Goal: Transaction & Acquisition: Book appointment/travel/reservation

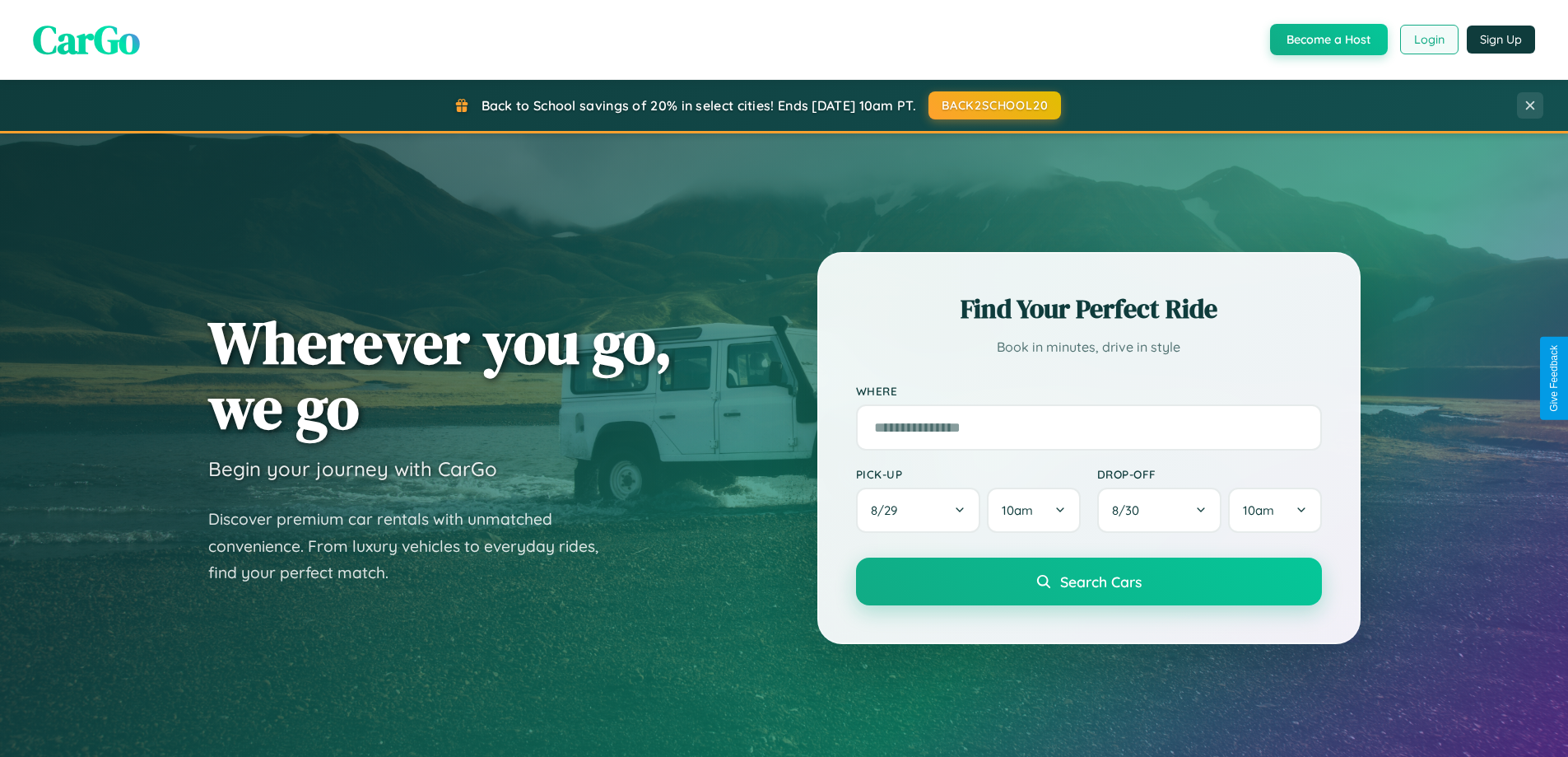
click at [1428, 39] on button "Login" at bounding box center [1429, 39] width 58 height 30
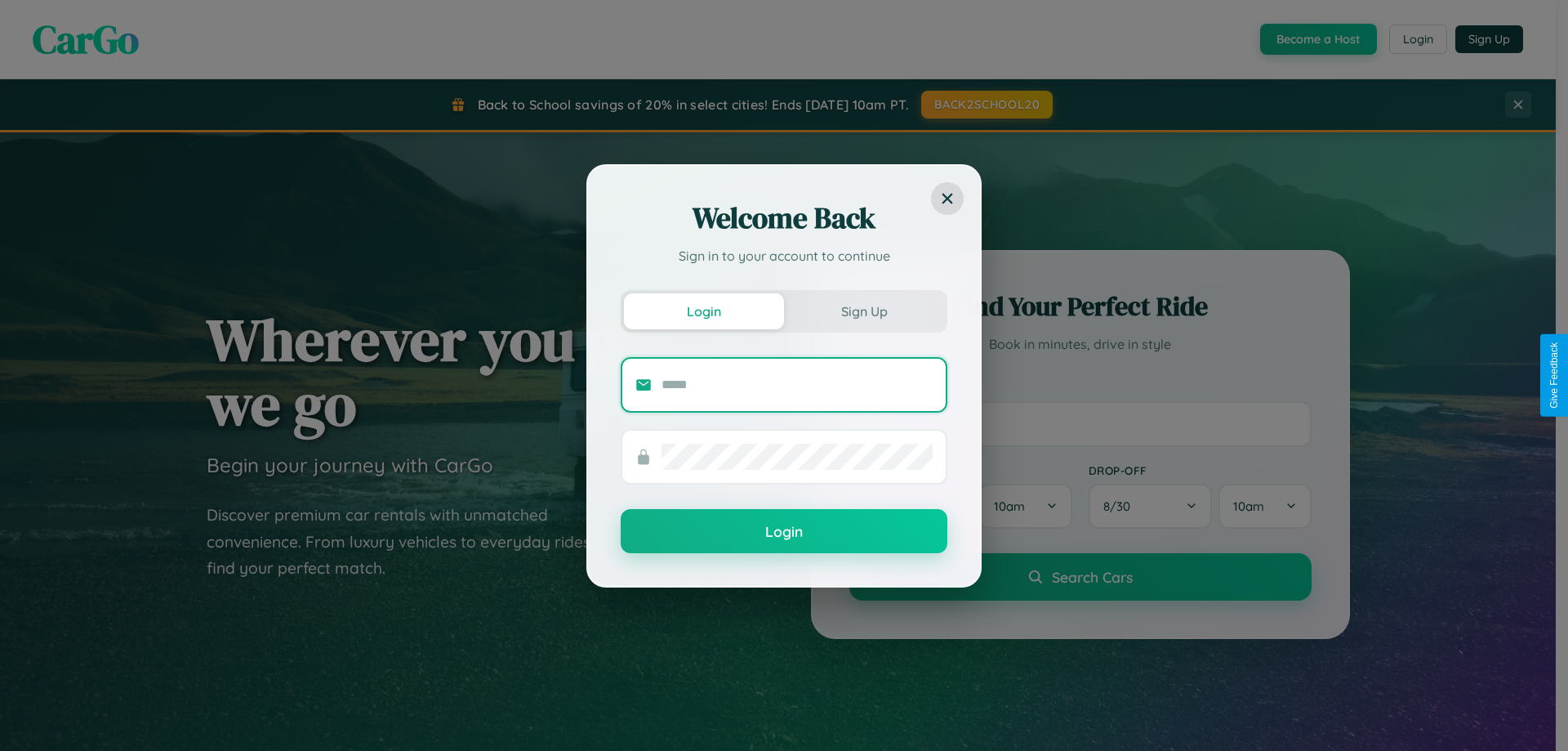
click at [797, 384] on input "text" at bounding box center [797, 385] width 271 height 26
type input "**********"
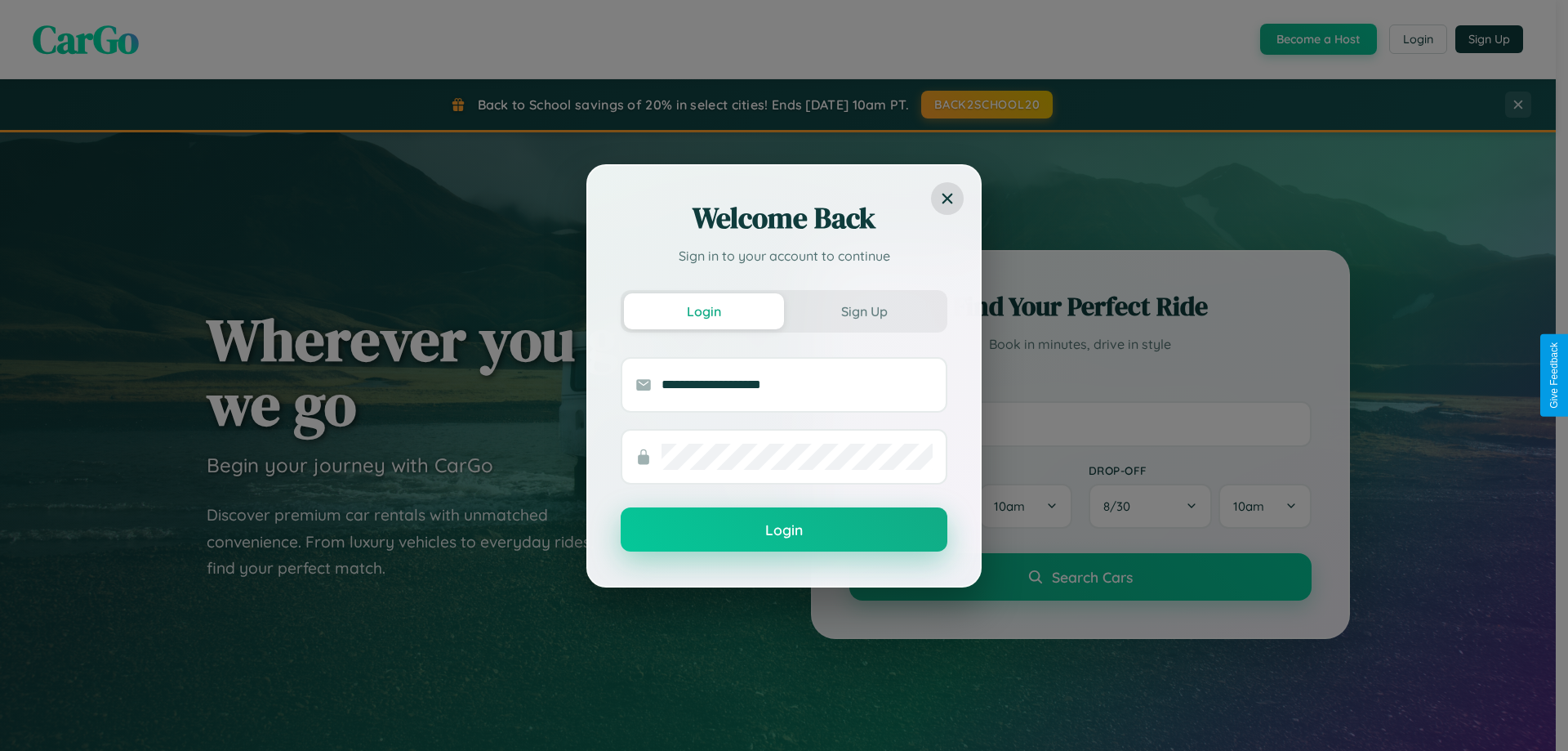
click at [784, 531] on button "Login" at bounding box center [784, 529] width 327 height 44
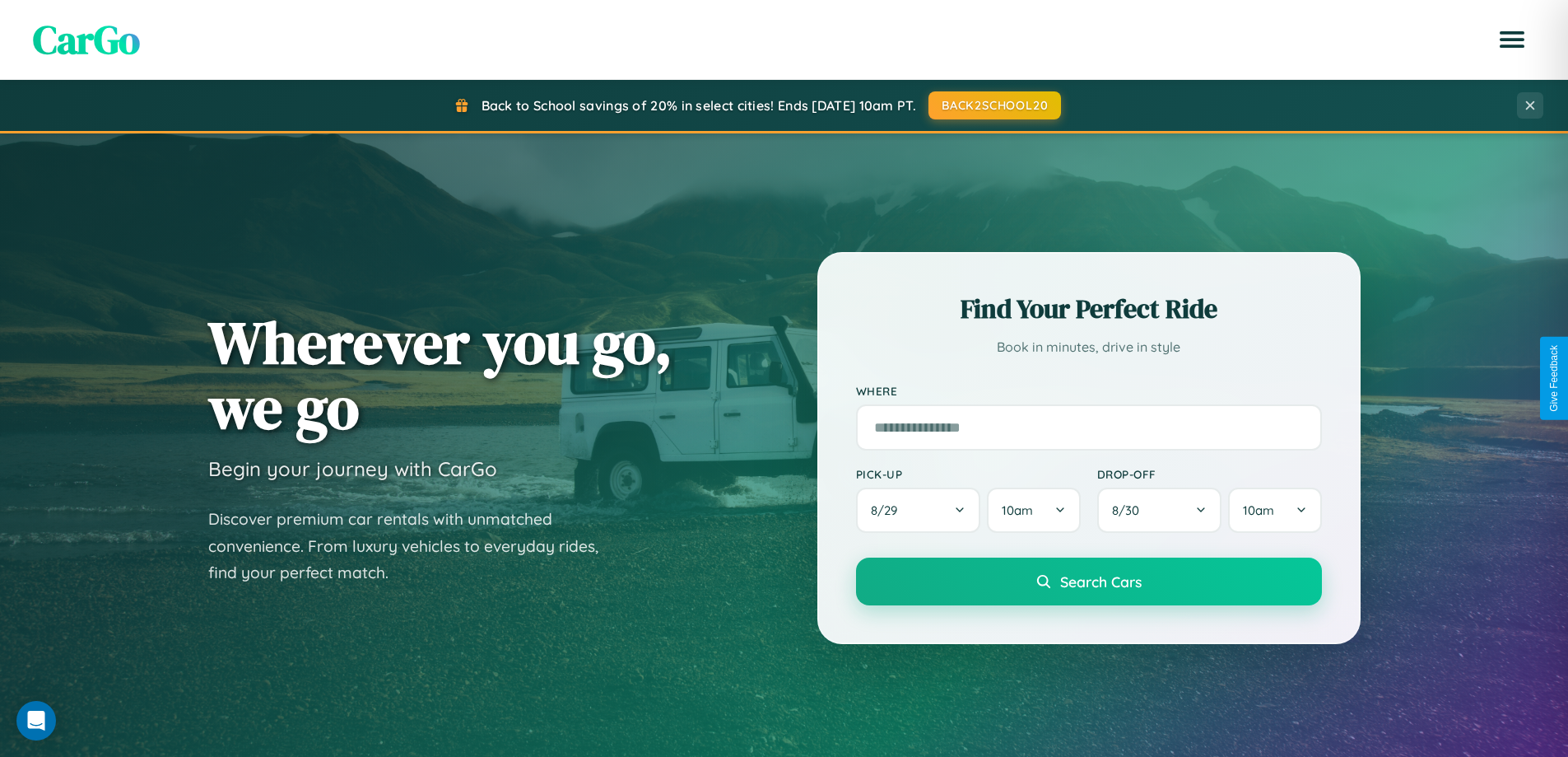
scroll to position [710, 0]
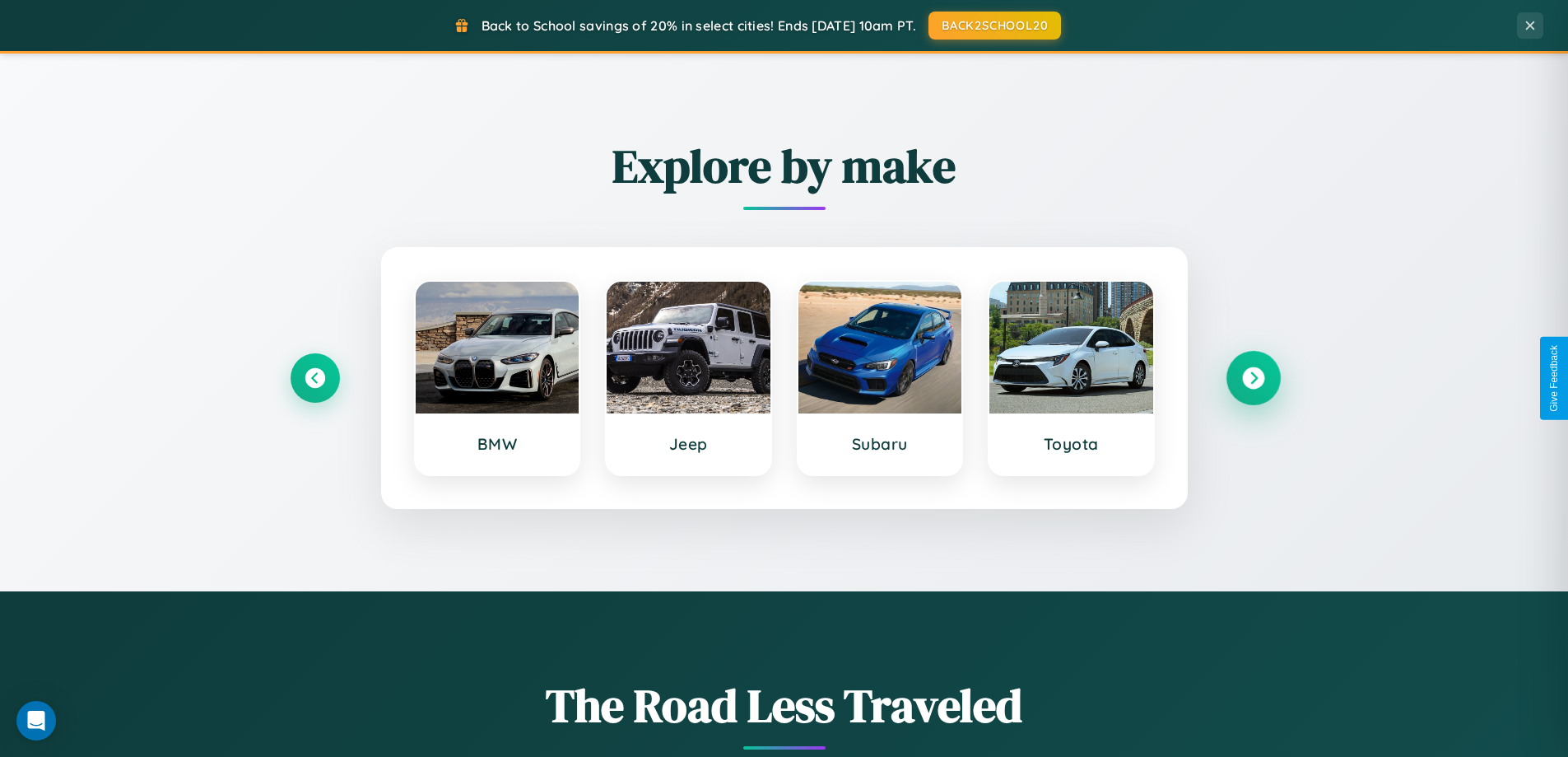
click at [1253, 378] on icon at bounding box center [1254, 379] width 23 height 23
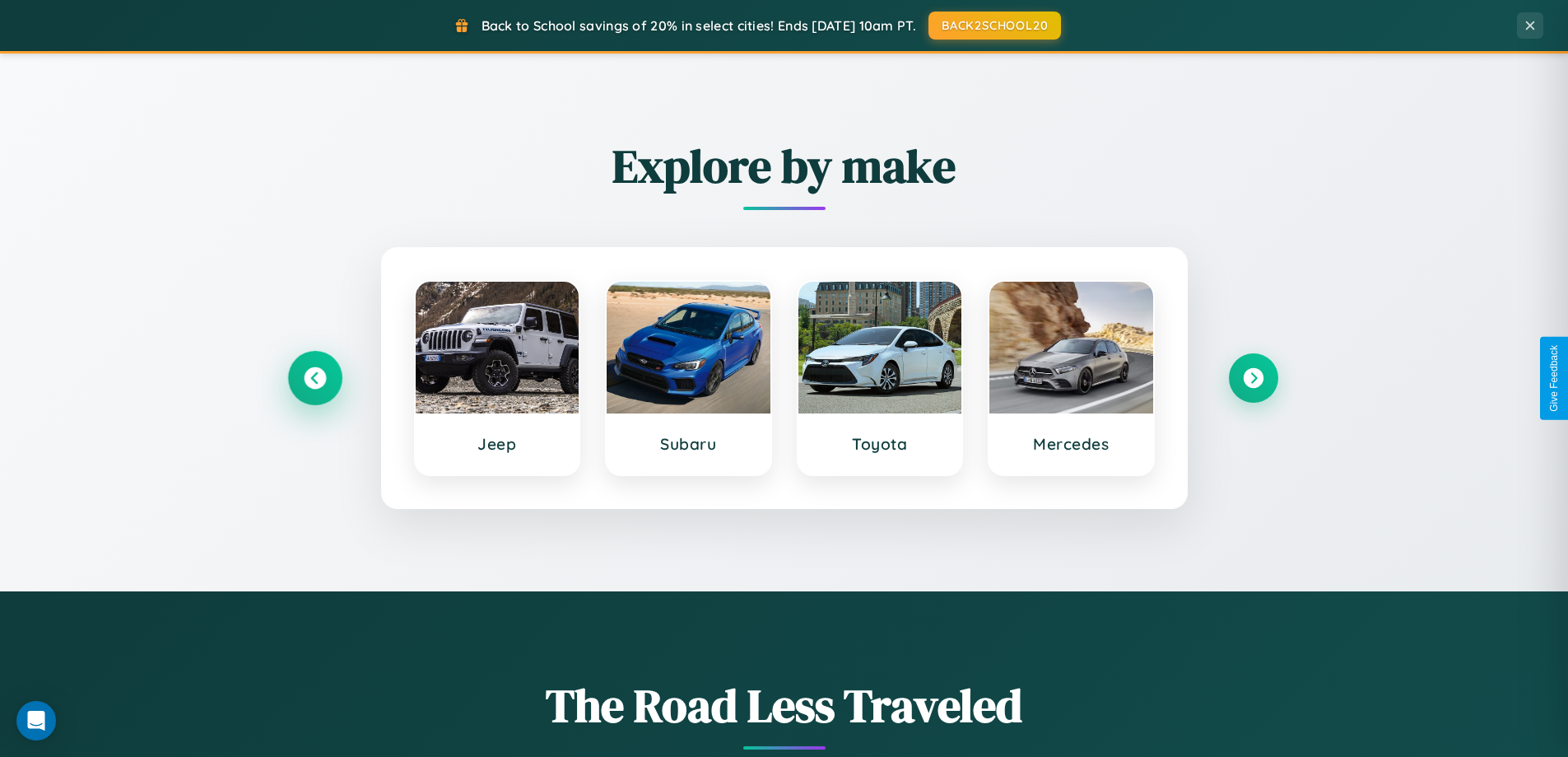
click at [314, 378] on icon at bounding box center [315, 379] width 23 height 23
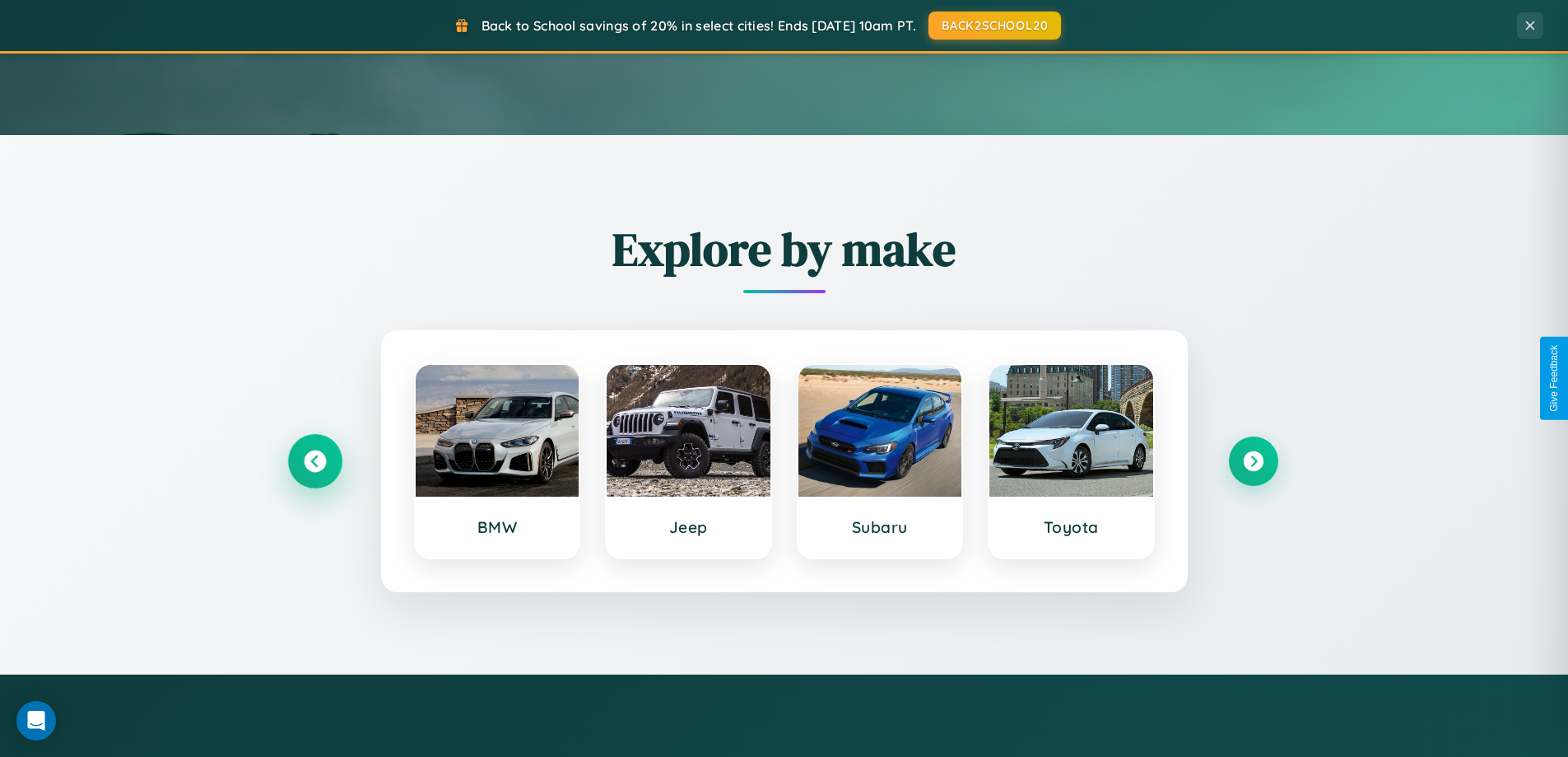
scroll to position [49, 0]
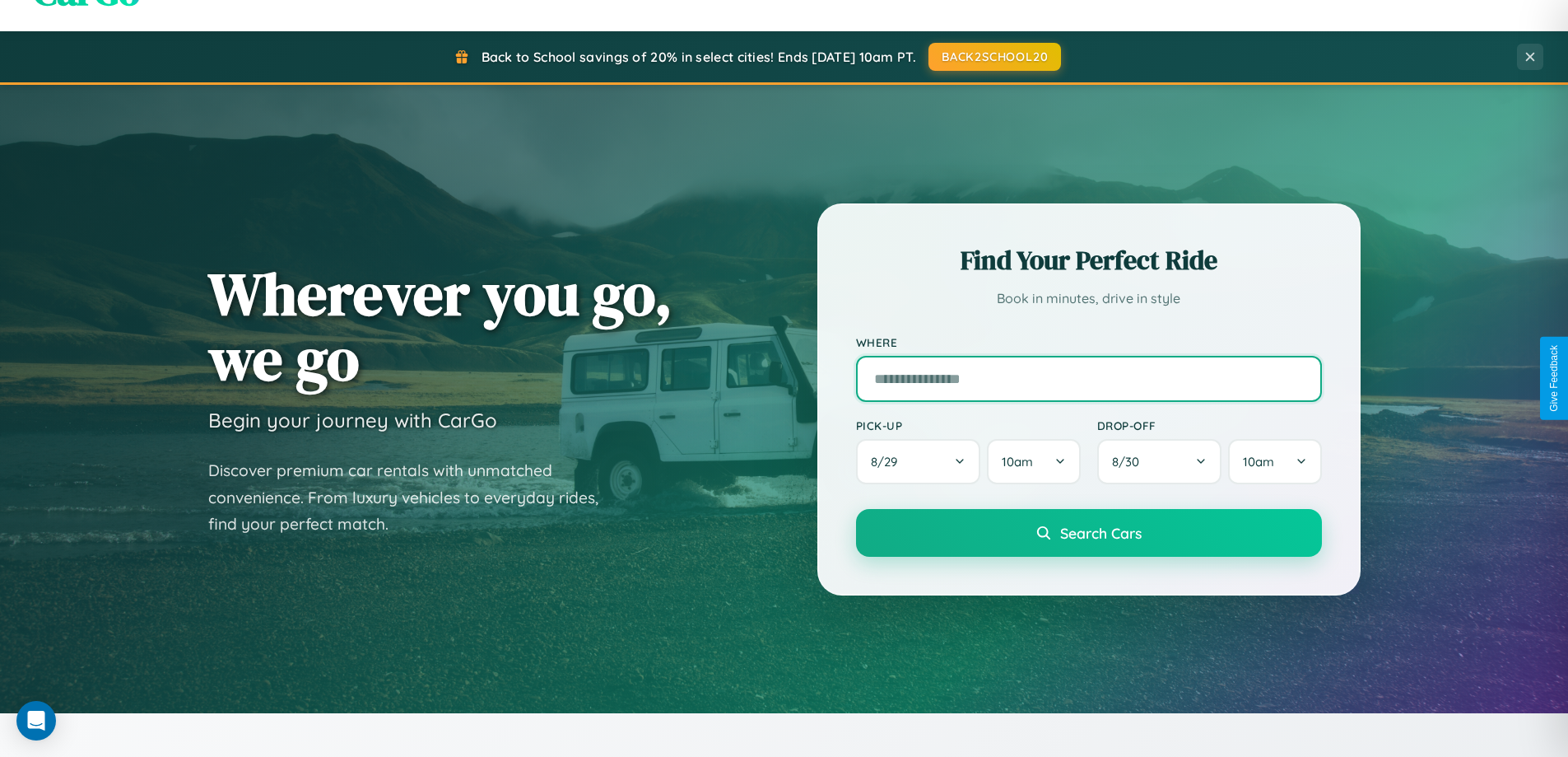
click at [1088, 378] on input "text" at bounding box center [1088, 378] width 466 height 46
type input "****"
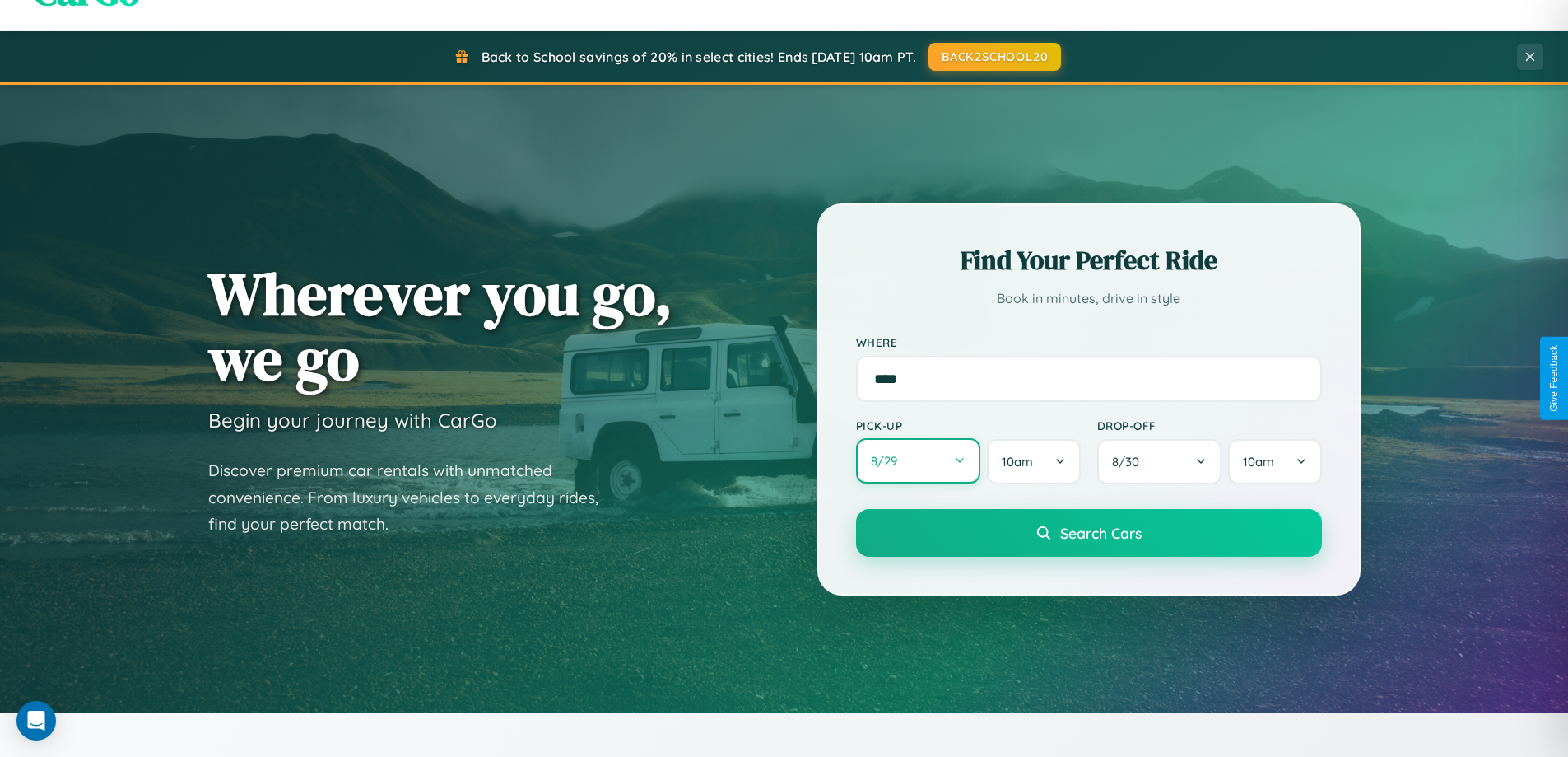
click at [918, 462] on button "8 / 29" at bounding box center [919, 461] width 125 height 45
select select "*"
select select "****"
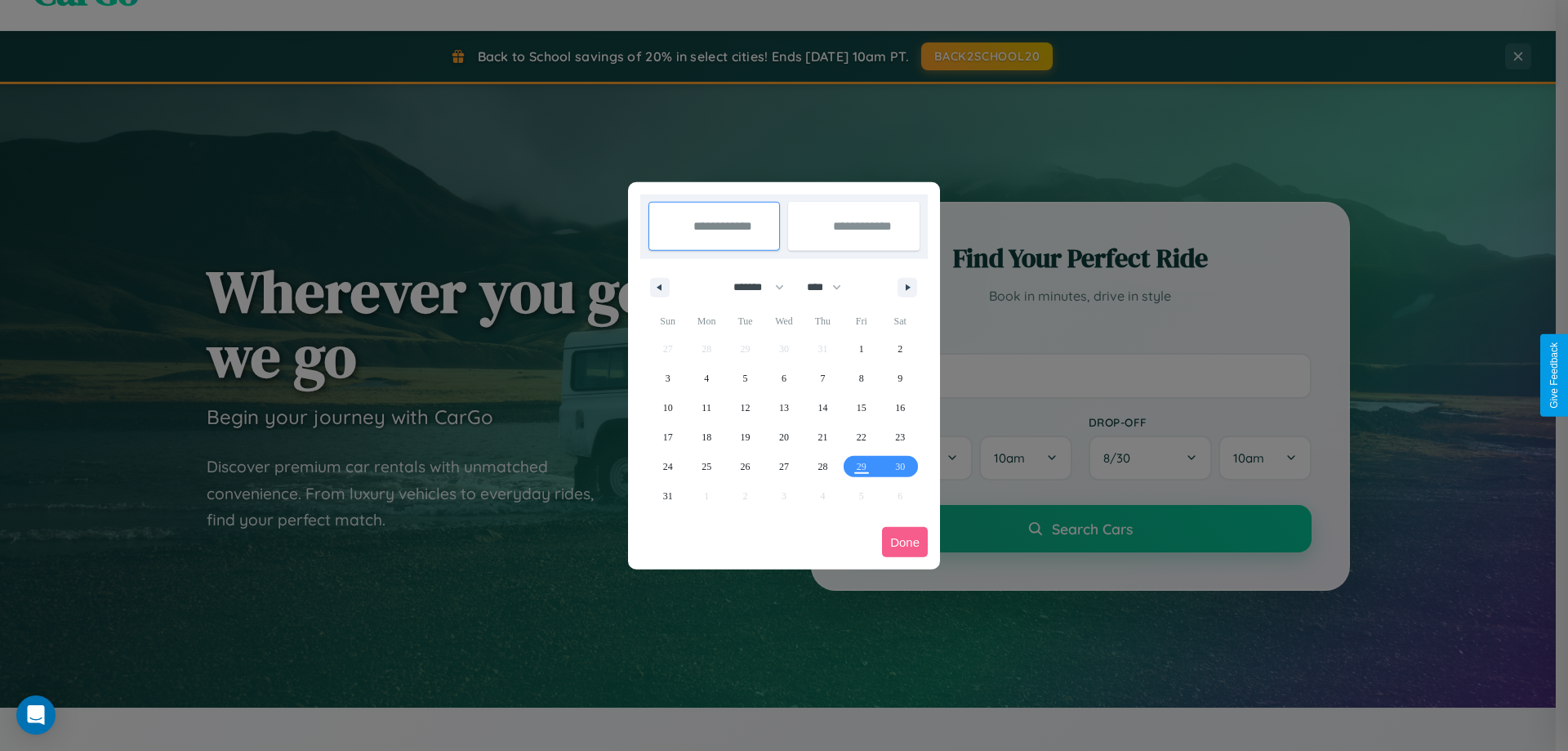
drag, startPoint x: 752, startPoint y: 287, endPoint x: 784, endPoint y: 328, distance: 52.0
click at [752, 287] on select "******* ******** ***** ***** *** **** **** ****** ********* ******* ******** **…" at bounding box center [756, 287] width 69 height 27
select select "*"
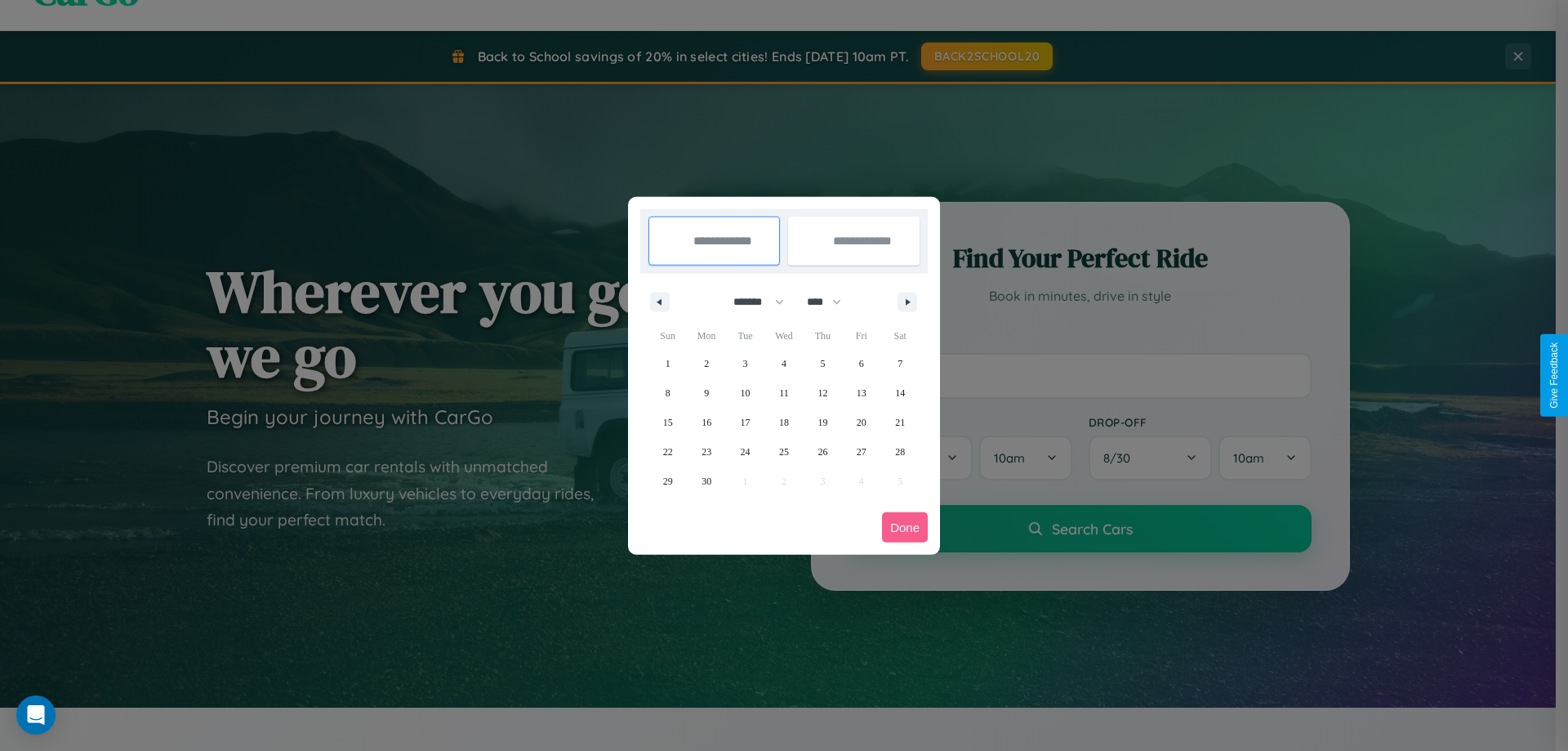
drag, startPoint x: 831, startPoint y: 302, endPoint x: 784, endPoint y: 328, distance: 53.7
click at [831, 302] on select "**** **** **** **** **** **** **** **** **** **** **** **** **** **** **** ****…" at bounding box center [823, 302] width 49 height 27
select select "****"
click at [745, 422] on span "16" at bounding box center [745, 423] width 10 height 29
type input "**********"
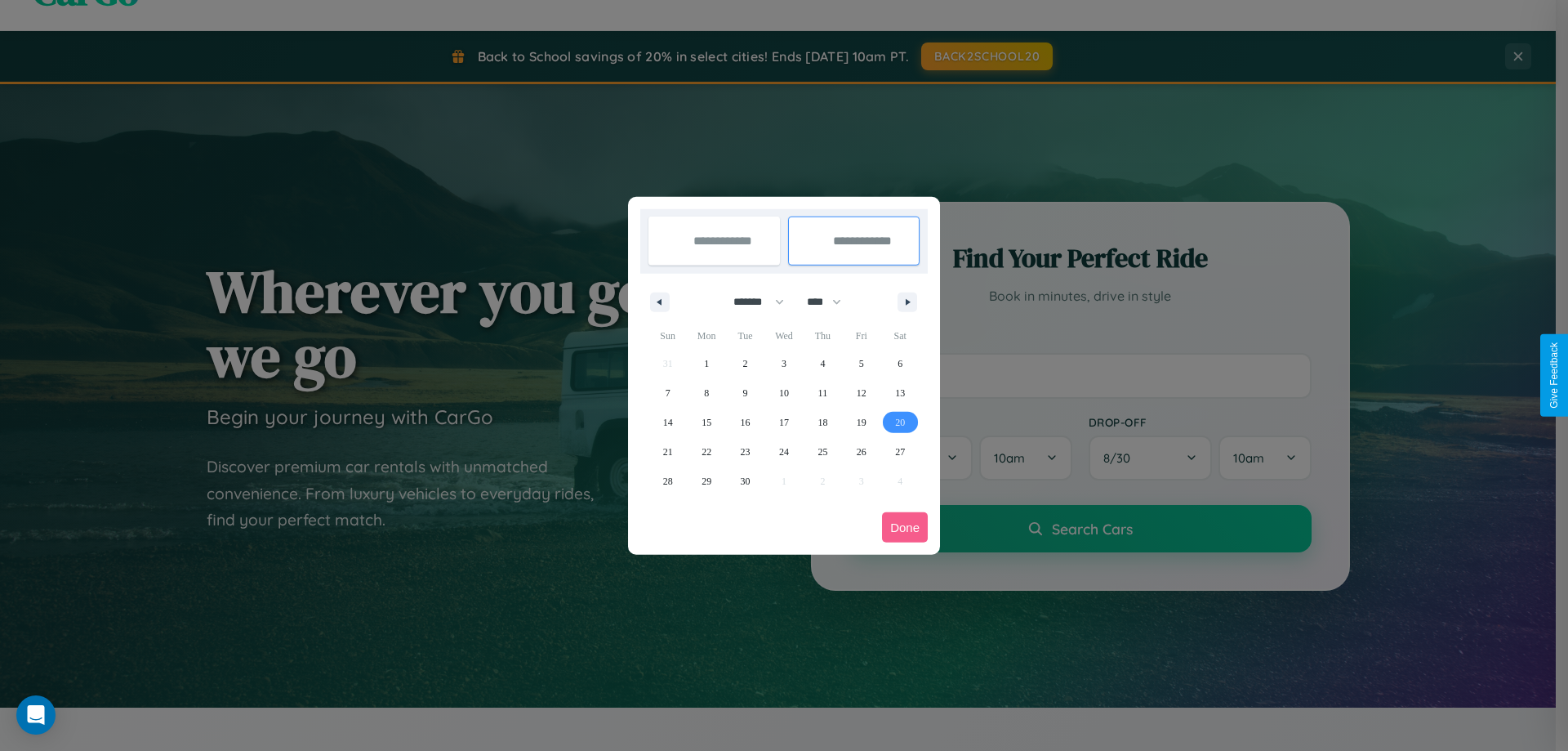
click at [900, 422] on span "20" at bounding box center [899, 423] width 10 height 29
type input "**********"
click at [905, 527] on button "Done" at bounding box center [905, 527] width 46 height 30
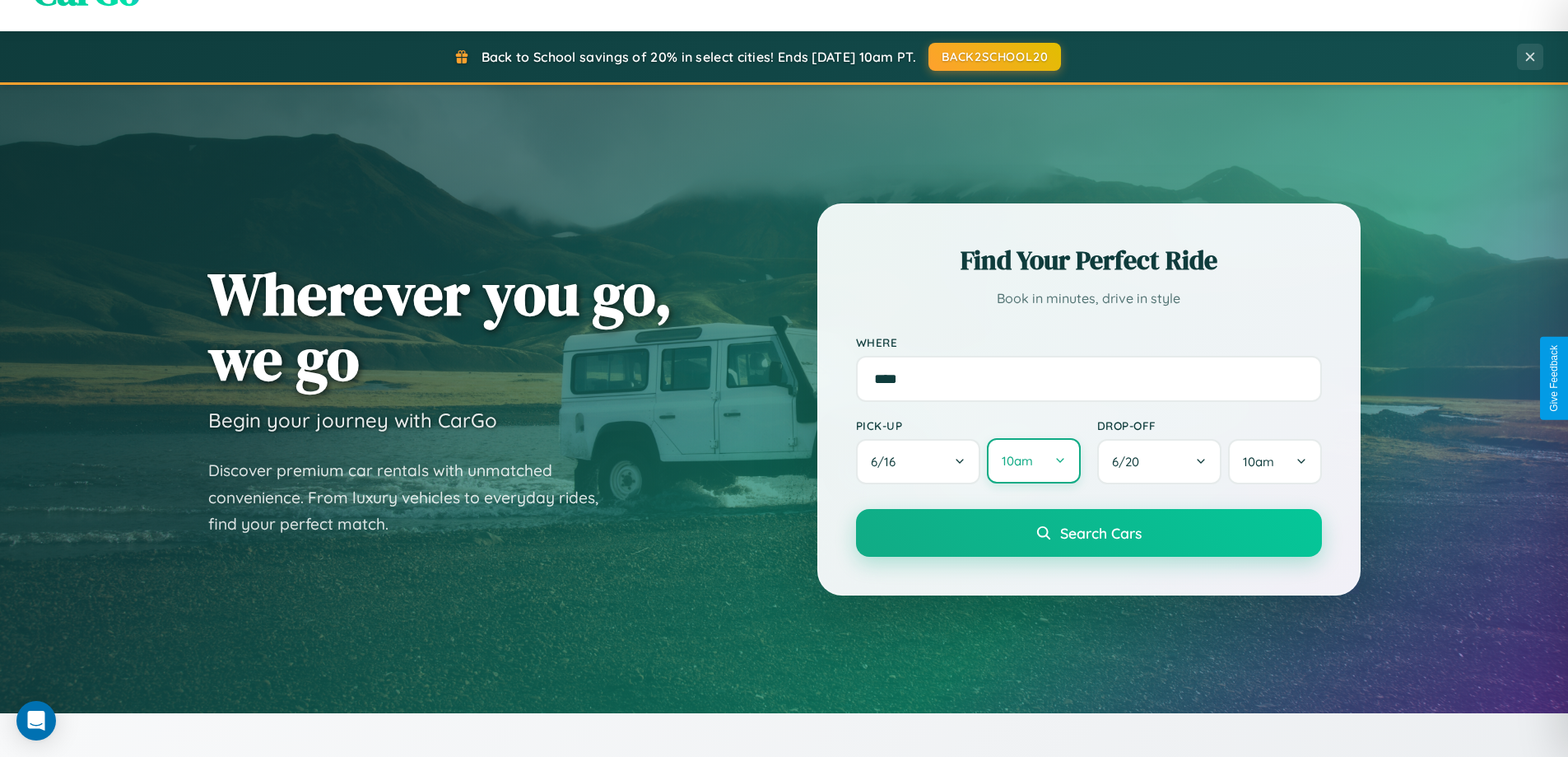
click at [1033, 461] on button "10am" at bounding box center [1033, 461] width 93 height 45
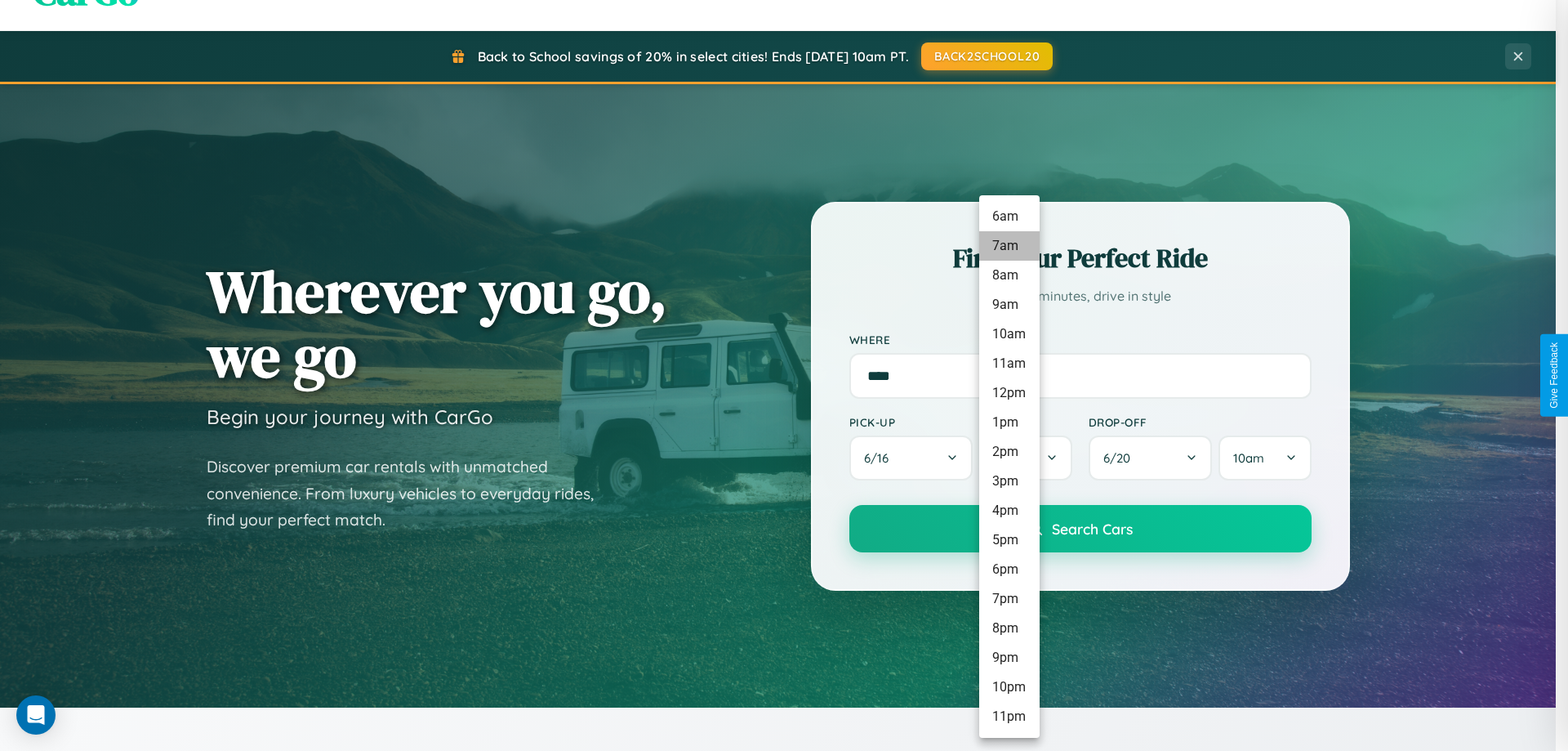
click at [1009, 246] on li "7am" at bounding box center [1010, 246] width 60 height 29
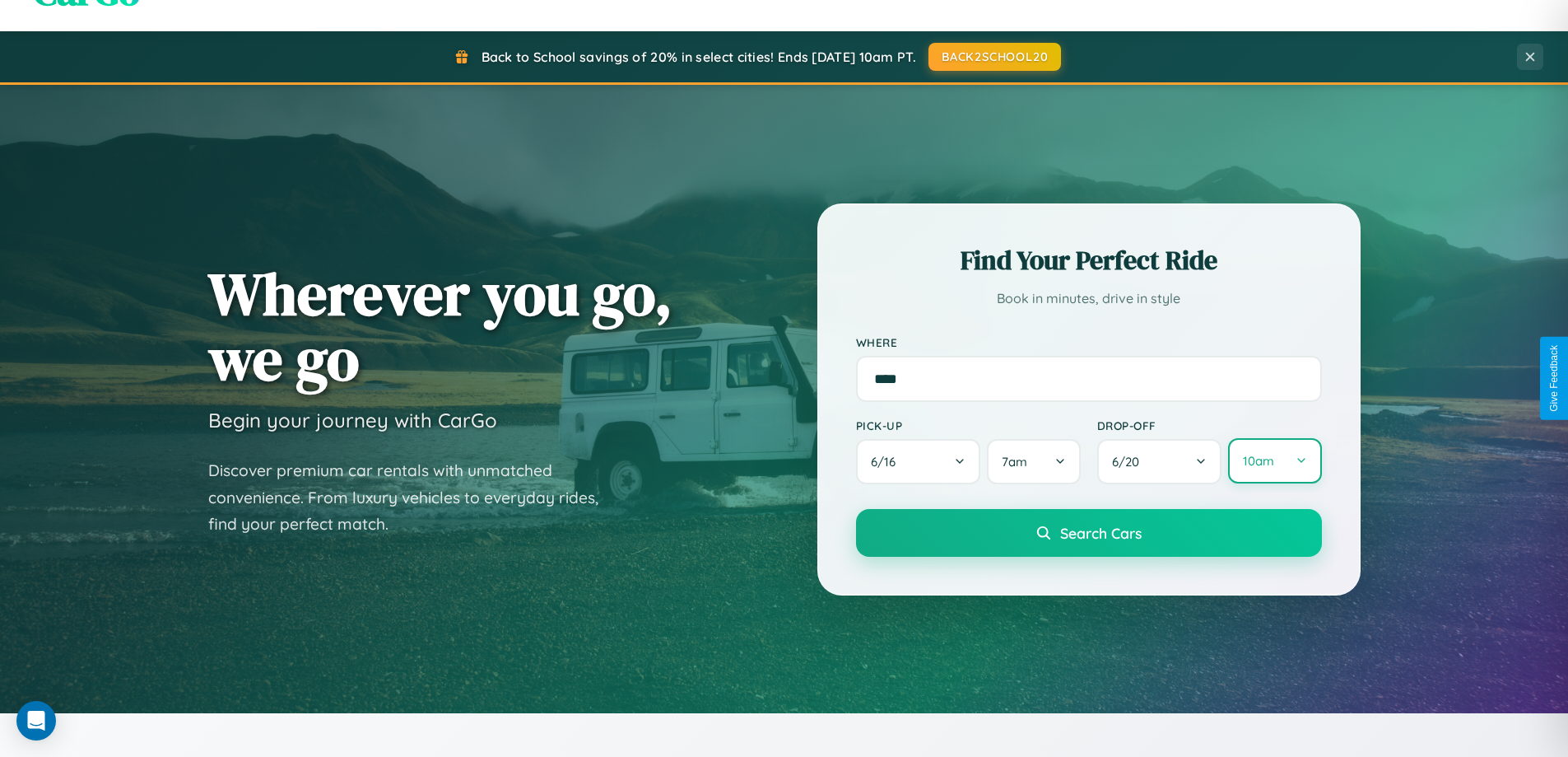
click at [1274, 461] on button "10am" at bounding box center [1275, 461] width 93 height 45
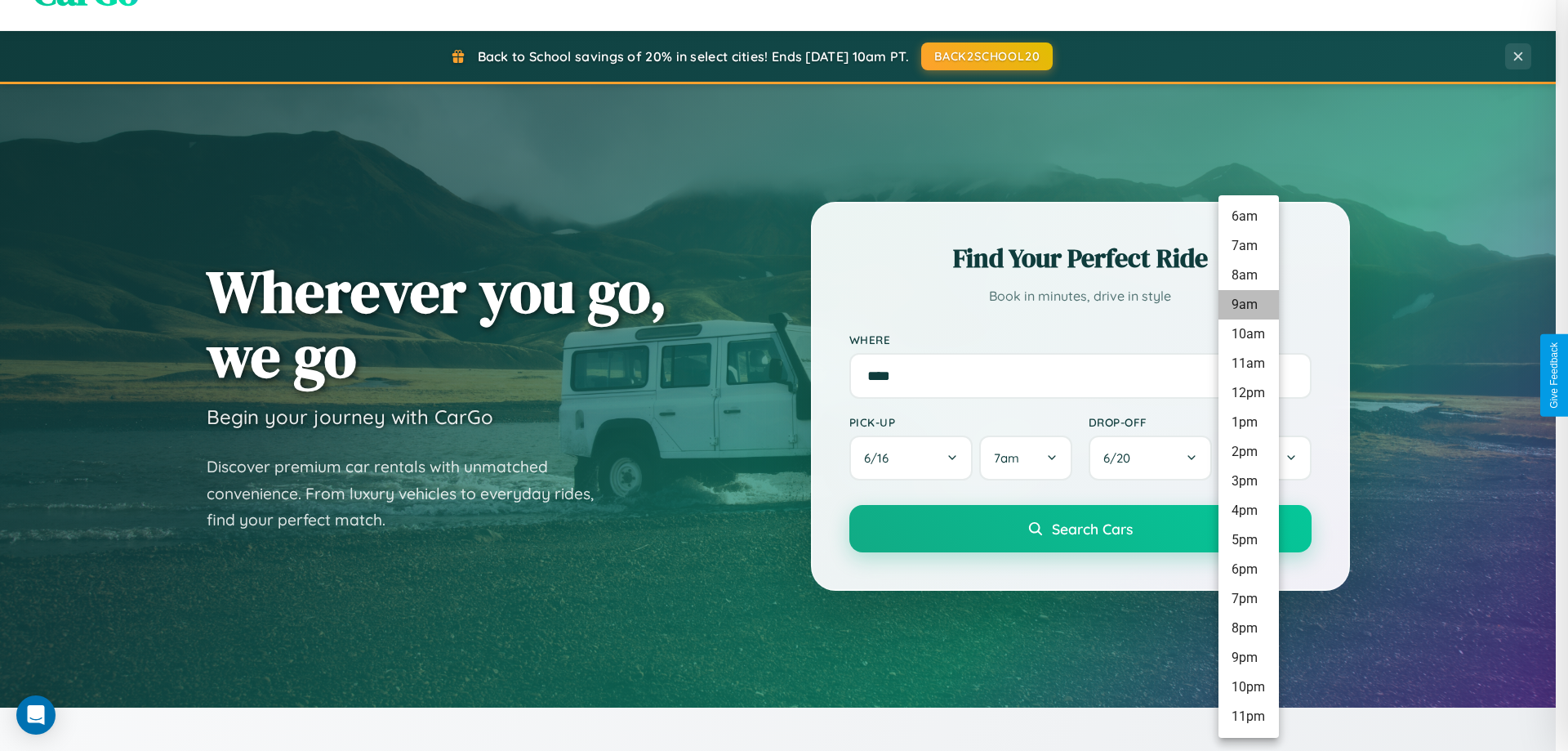
click at [1248, 305] on li "9am" at bounding box center [1249, 305] width 60 height 29
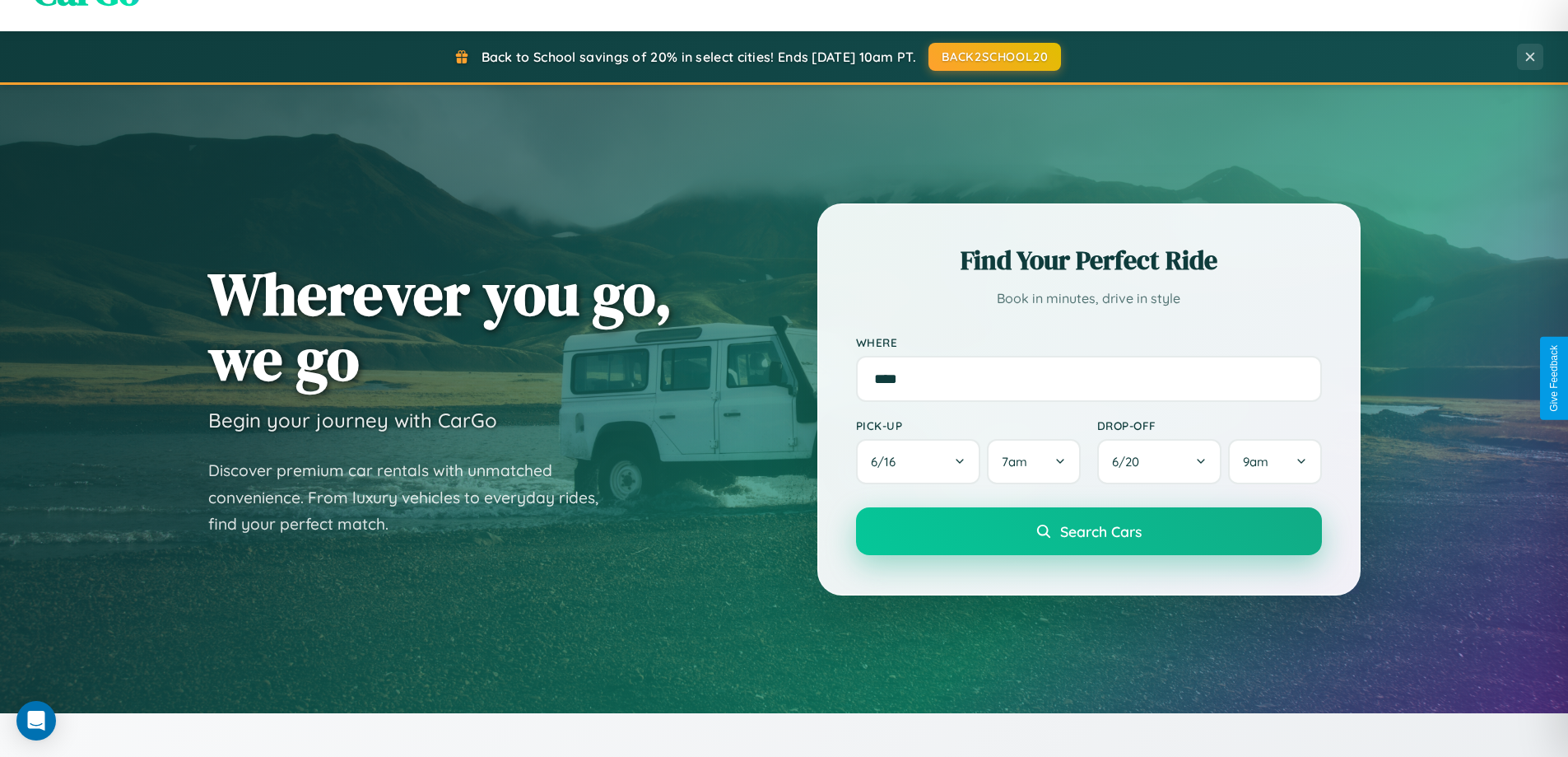
click at [1088, 533] on span "Search Cars" at bounding box center [1101, 531] width 82 height 18
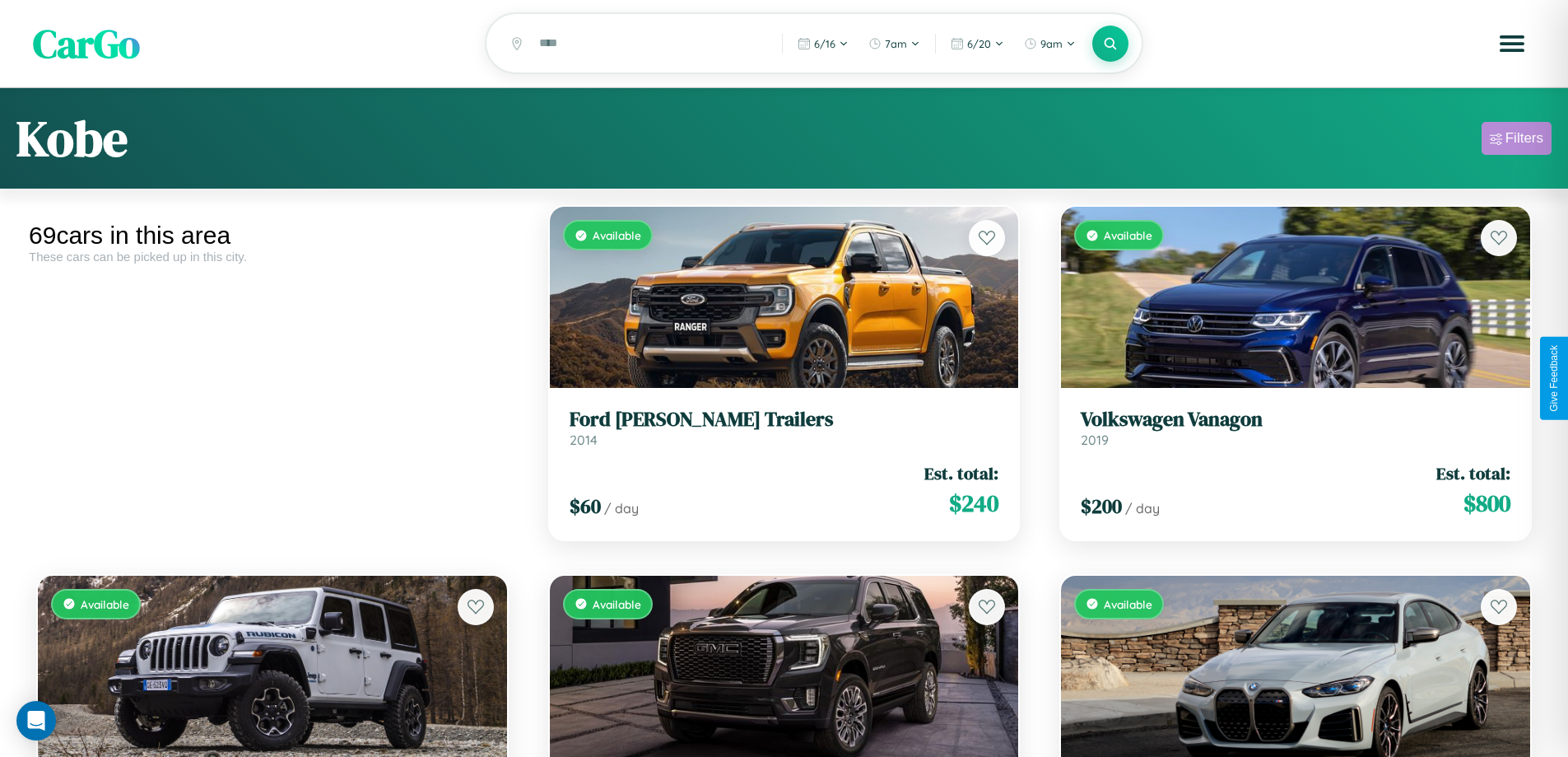
click at [1516, 141] on div "Filters" at bounding box center [1524, 138] width 37 height 17
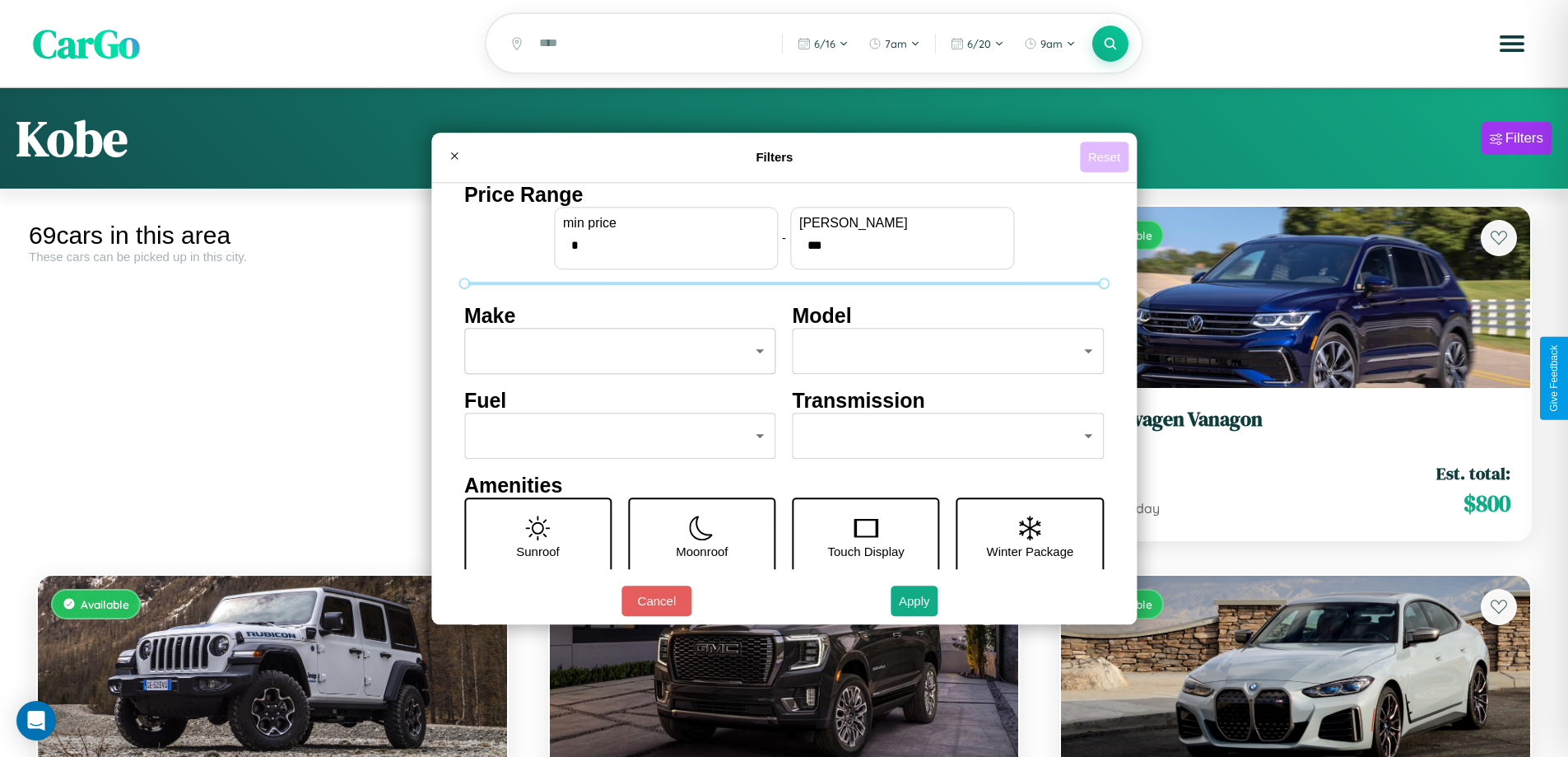
click at [1107, 157] on button "Reset" at bounding box center [1104, 157] width 49 height 30
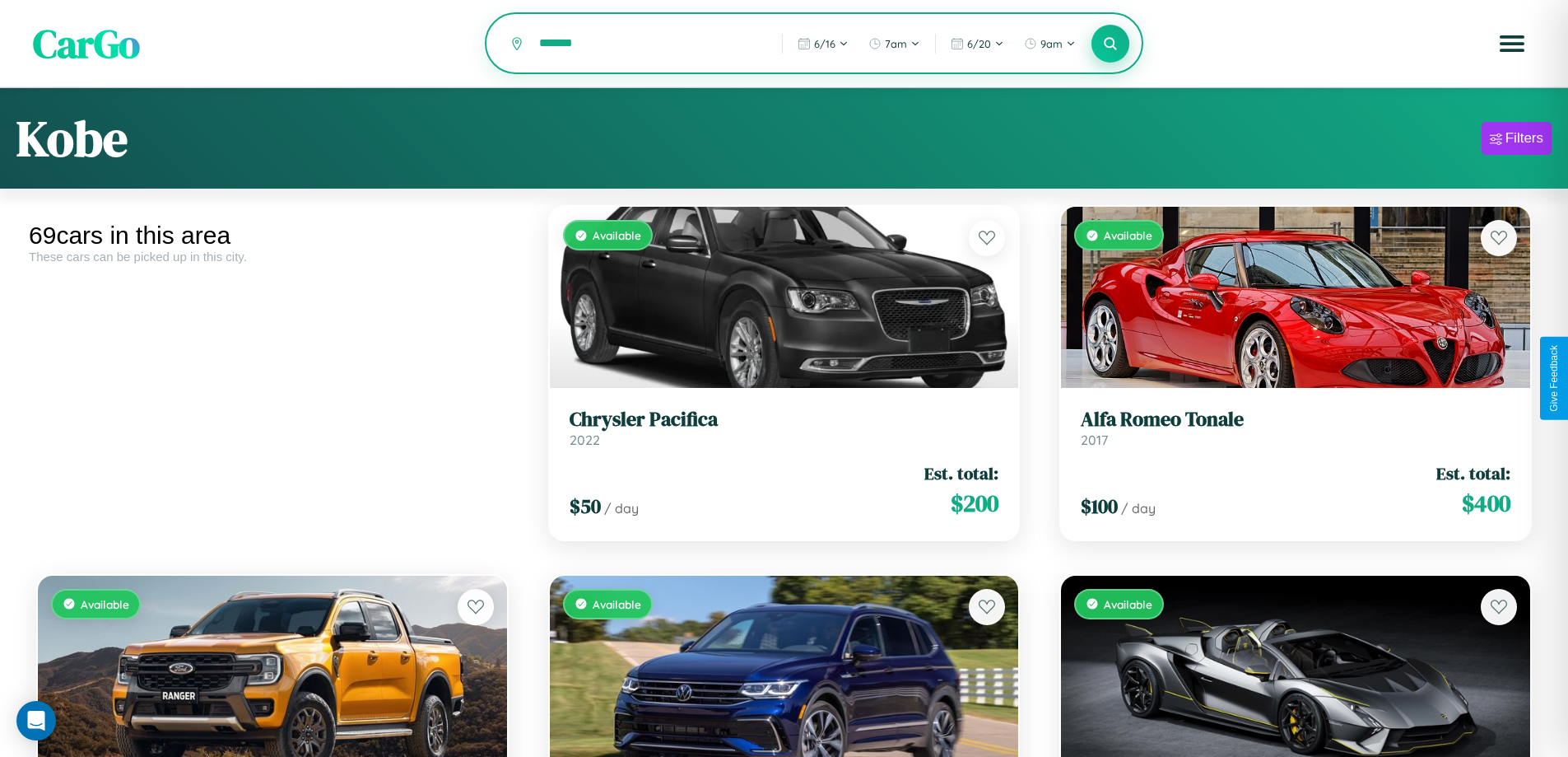
type input "*******"
click at [1110, 44] on icon at bounding box center [1111, 44] width 16 height 16
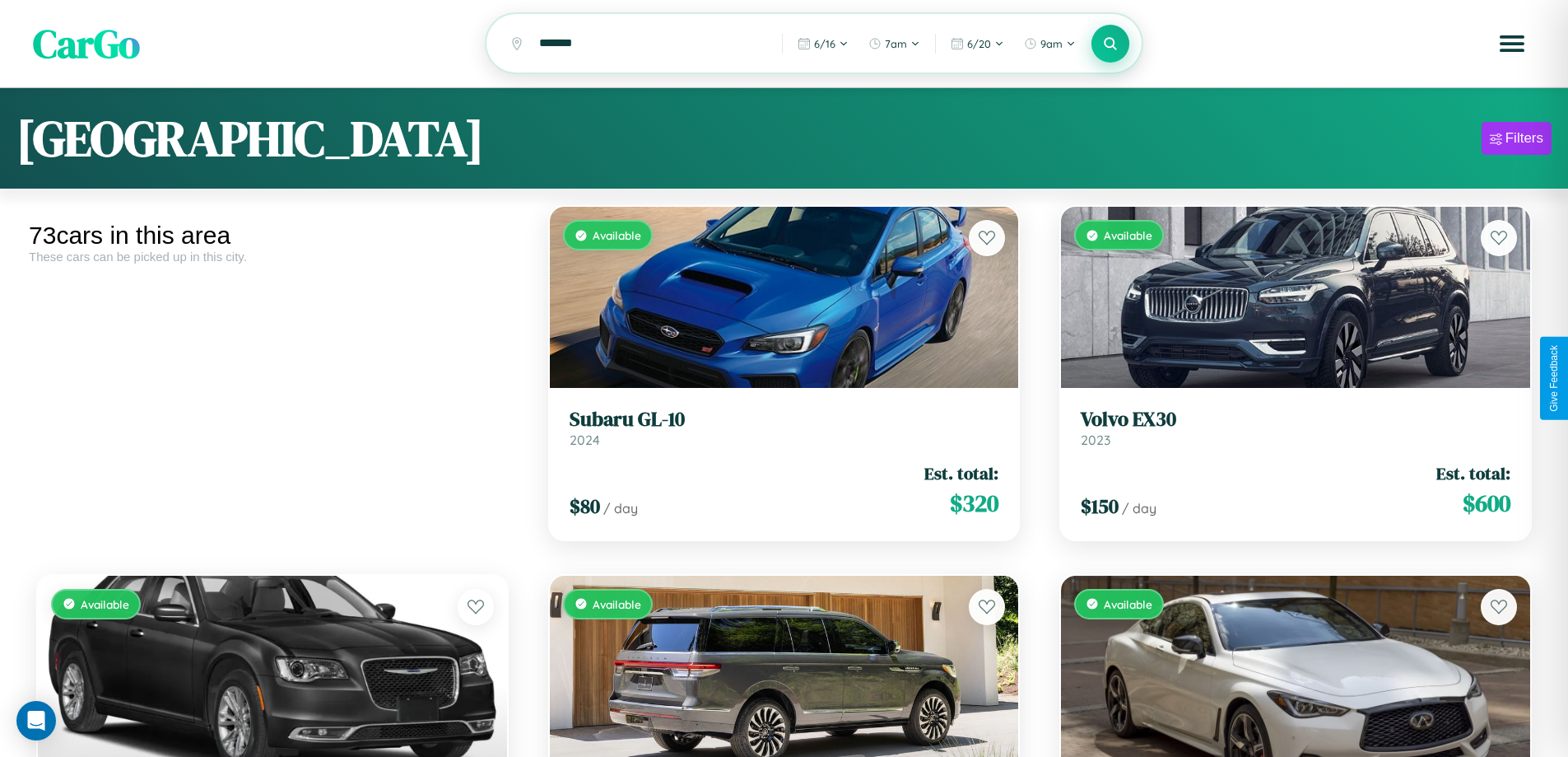
scroll to position [232, 0]
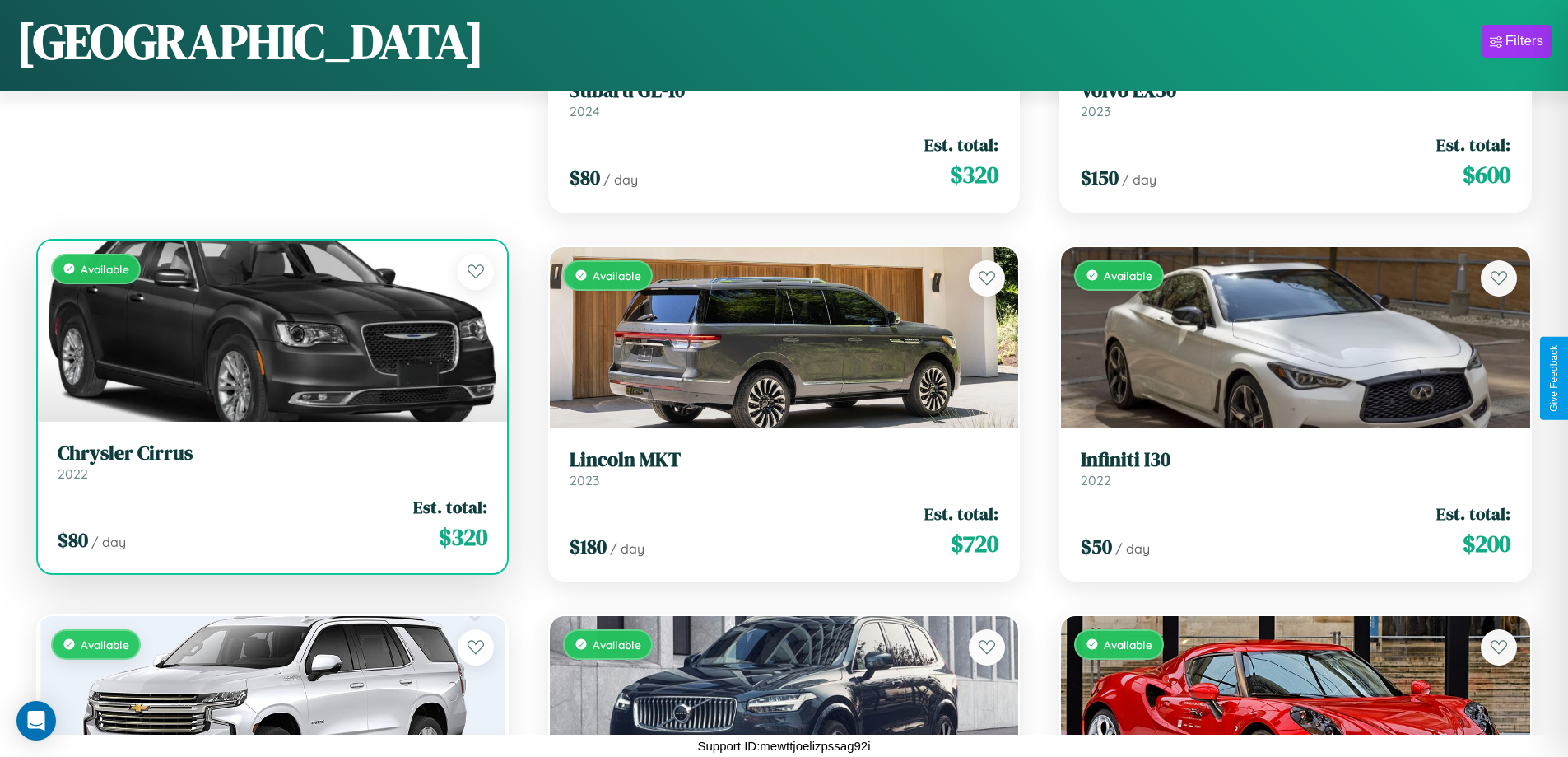
click at [270, 331] on div "Available" at bounding box center [272, 331] width 469 height 181
click at [270, 330] on div "Available" at bounding box center [272, 331] width 469 height 181
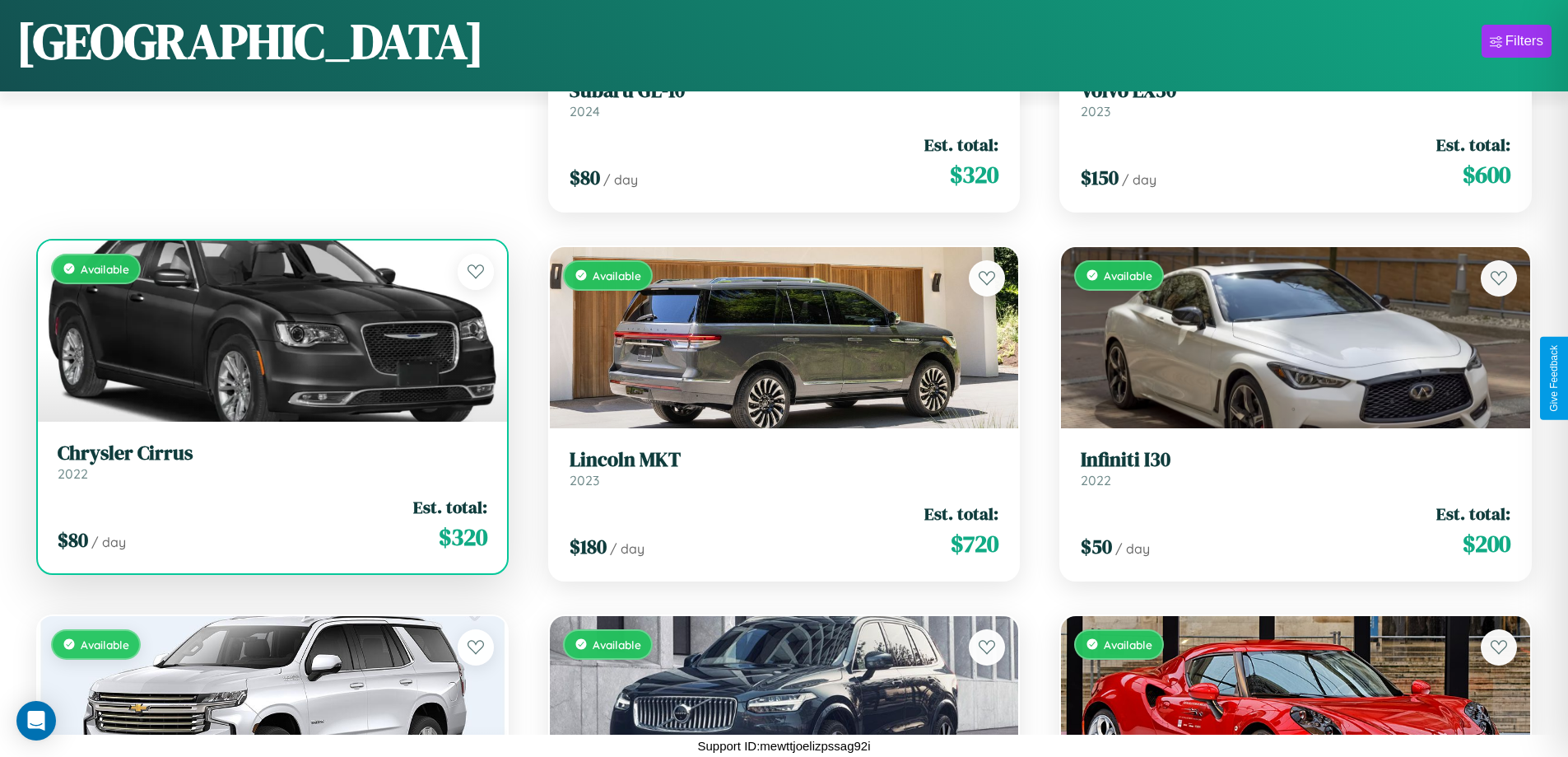
click at [270, 330] on div "Available" at bounding box center [272, 331] width 469 height 181
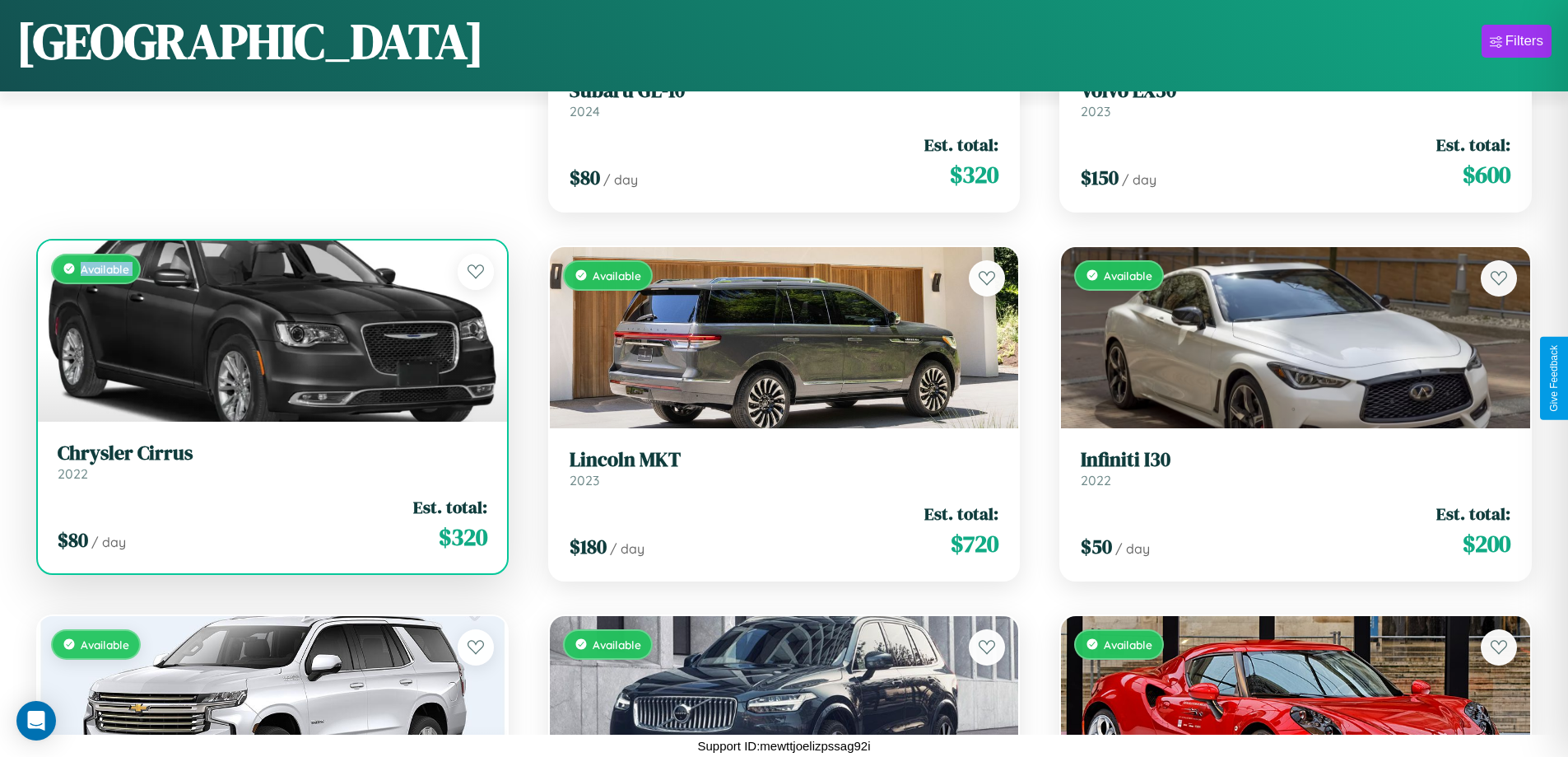
click at [270, 330] on div "Available" at bounding box center [272, 331] width 469 height 181
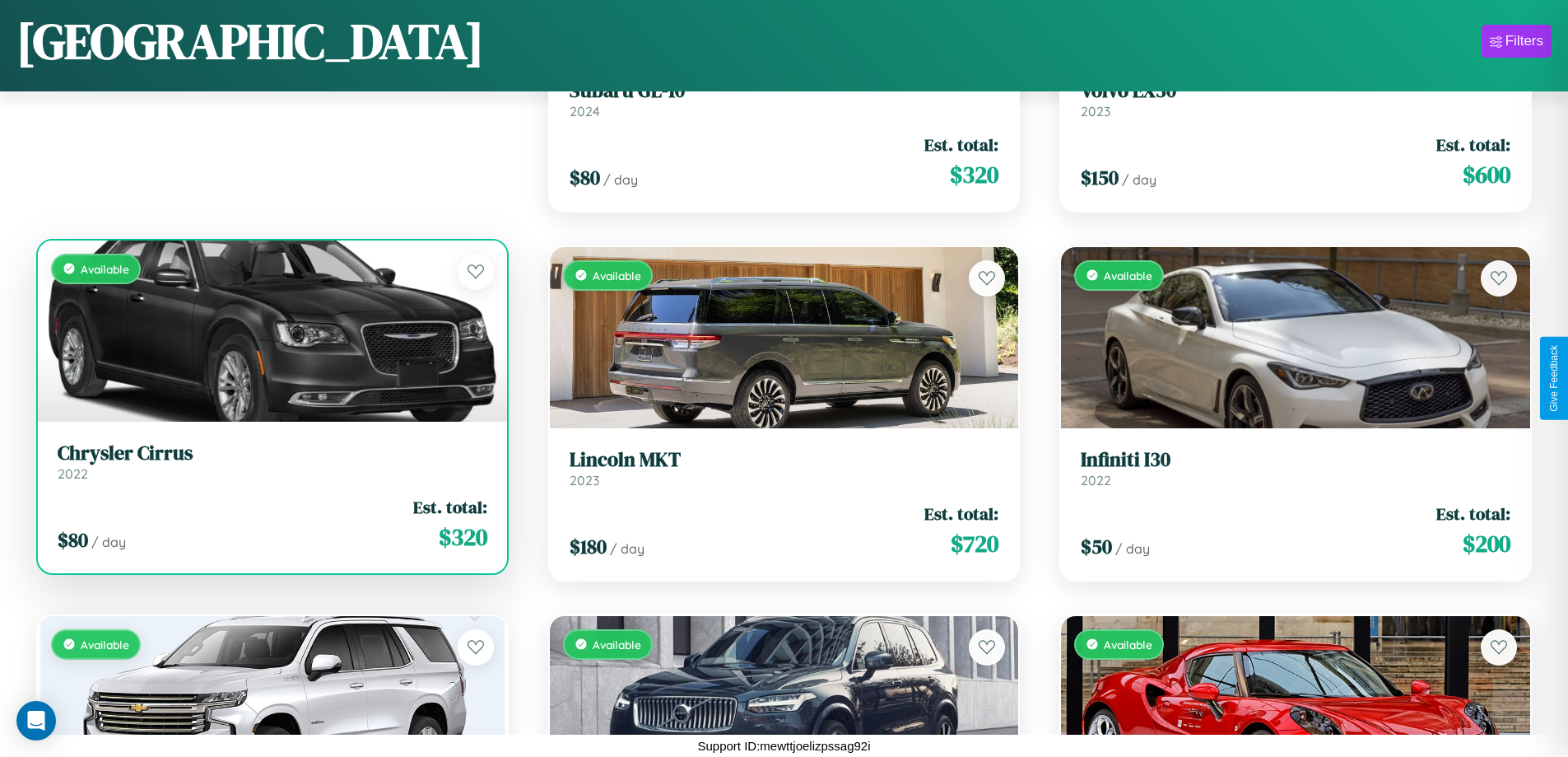
click at [270, 330] on div "Available" at bounding box center [272, 331] width 469 height 181
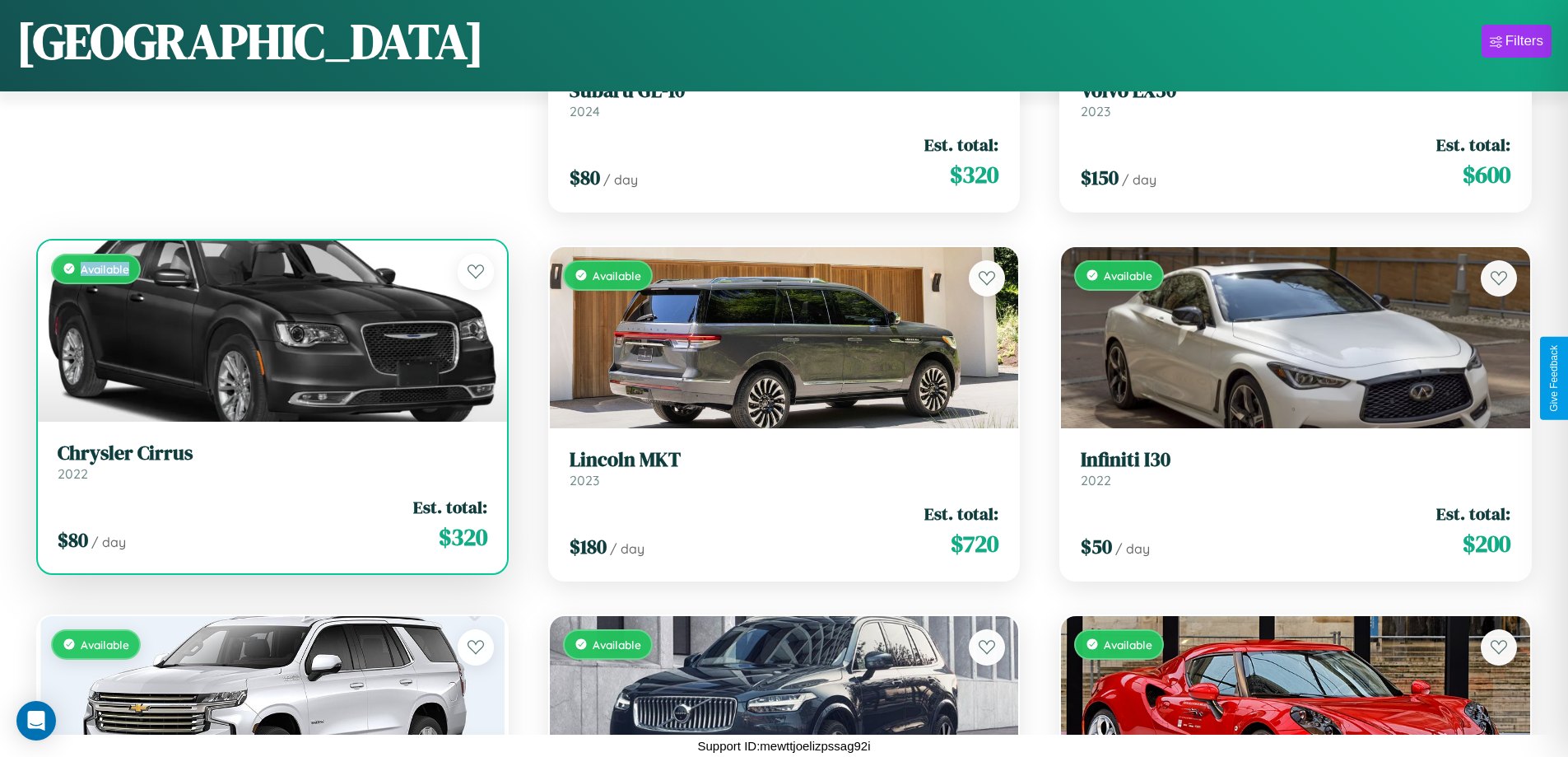
click at [270, 330] on div "Available" at bounding box center [272, 331] width 469 height 181
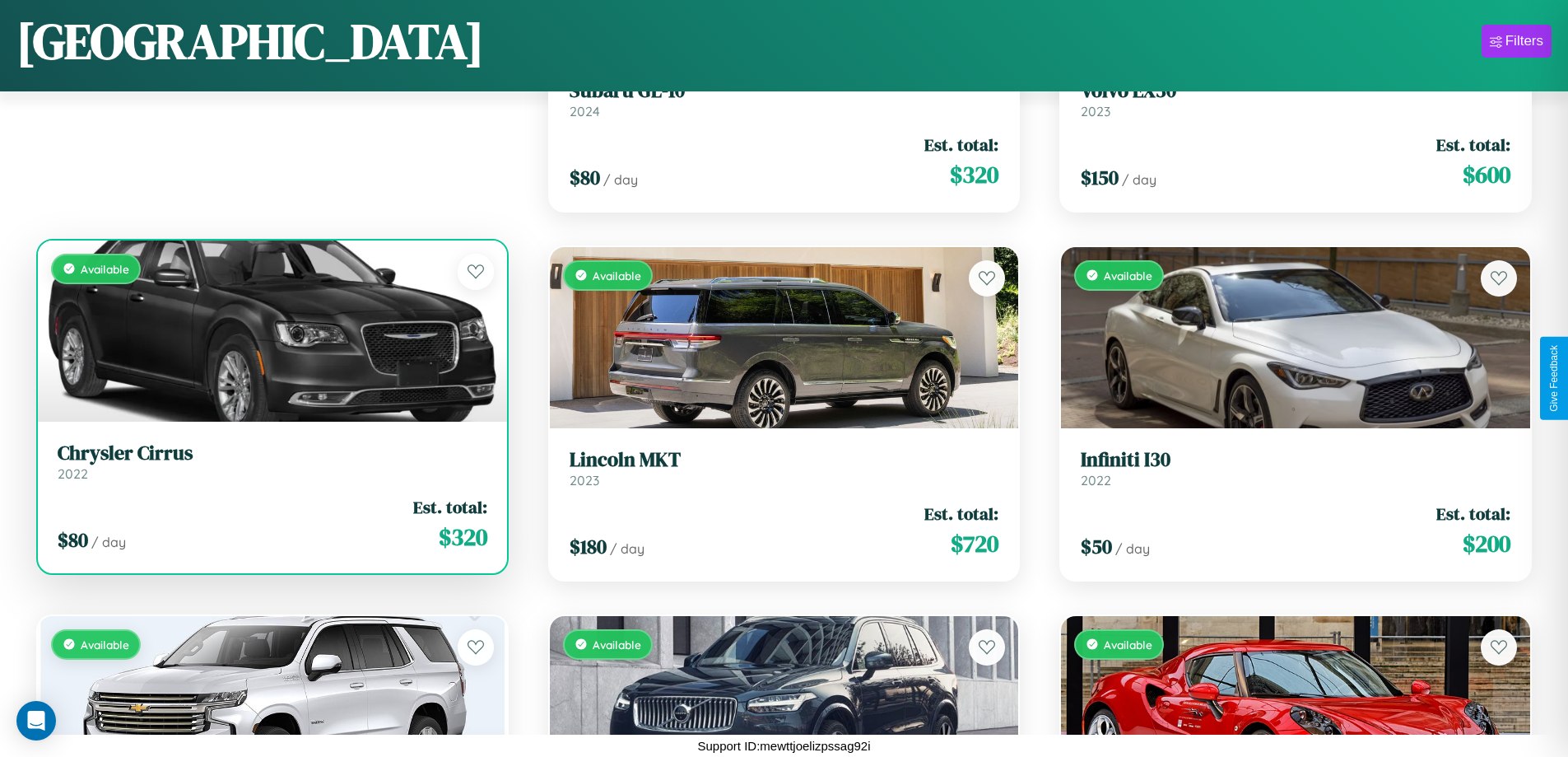
click at [270, 461] on h3 "Chrysler Cirrus" at bounding box center [273, 453] width 430 height 24
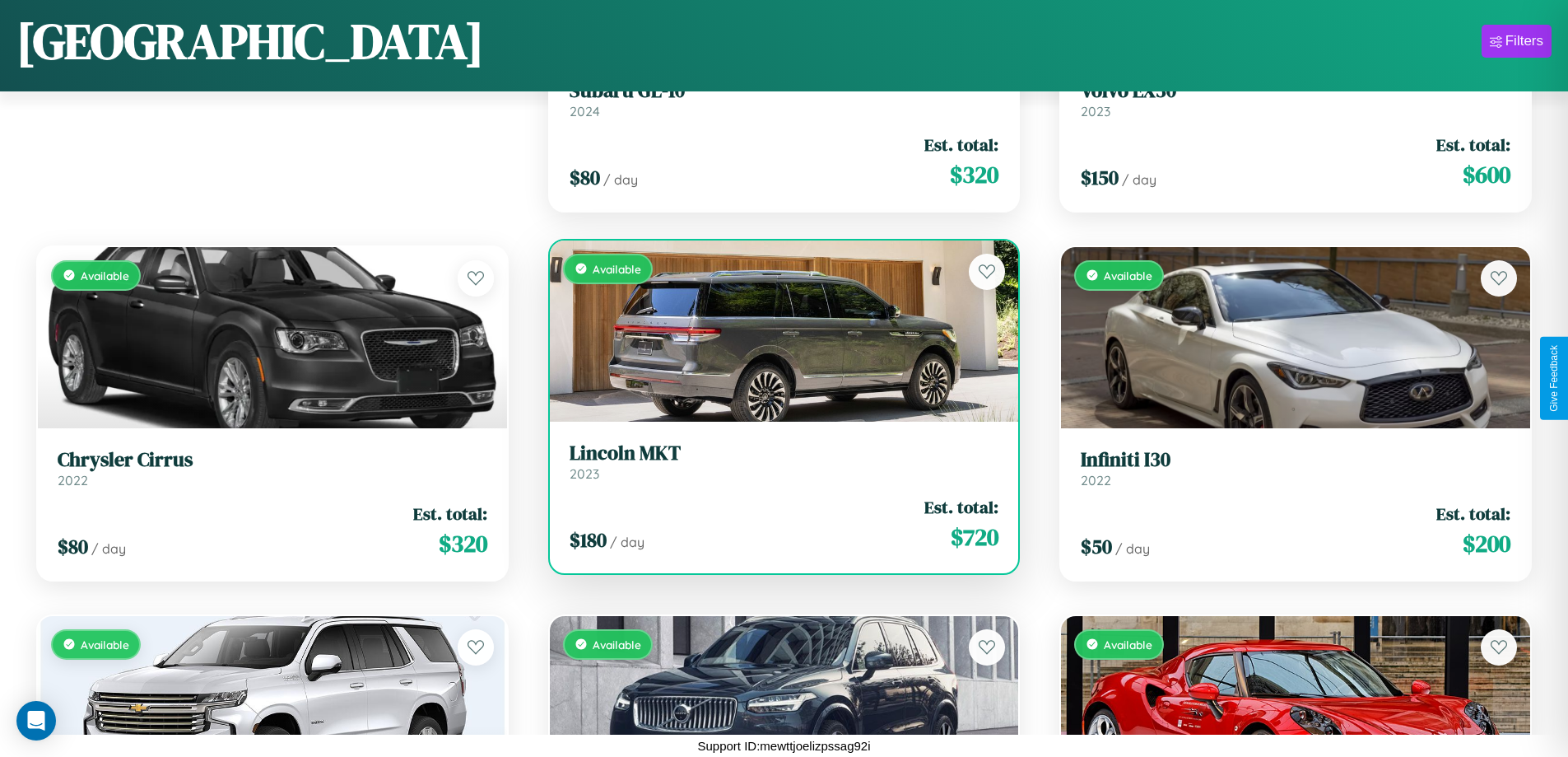
scroll to position [6501, 0]
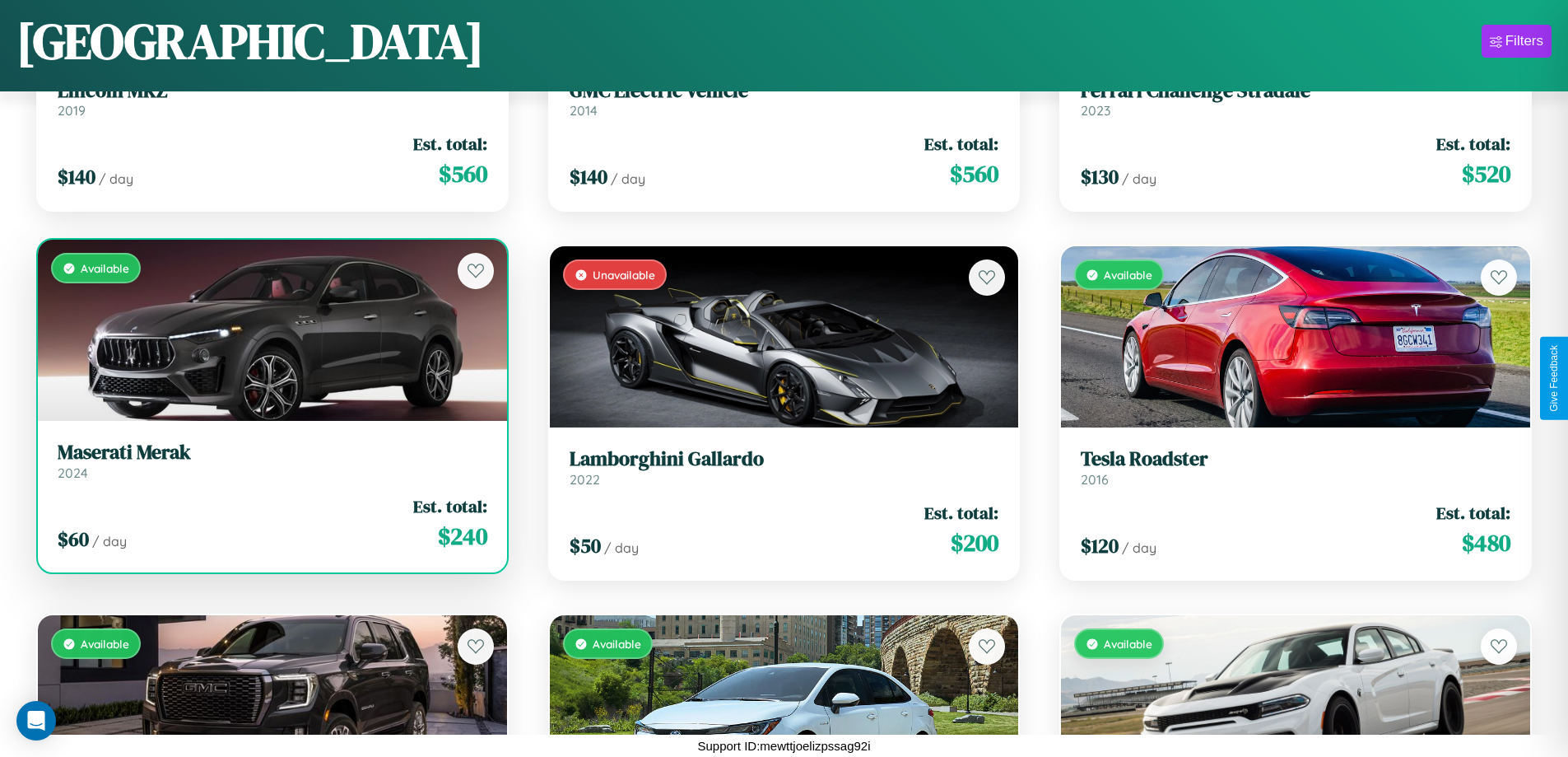
click at [270, 467] on link "Maserati Merak 2024" at bounding box center [273, 461] width 430 height 40
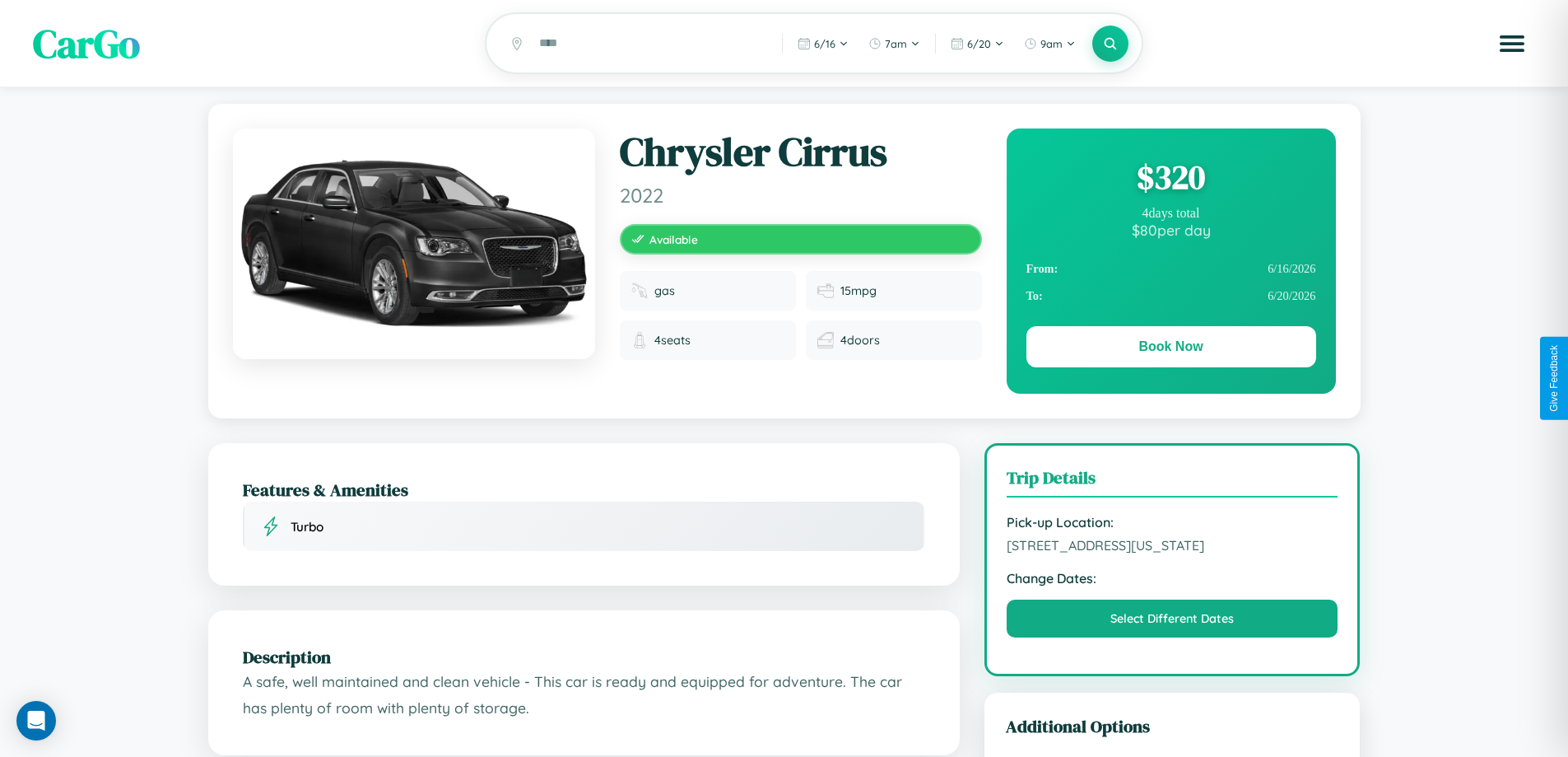
scroll to position [541, 0]
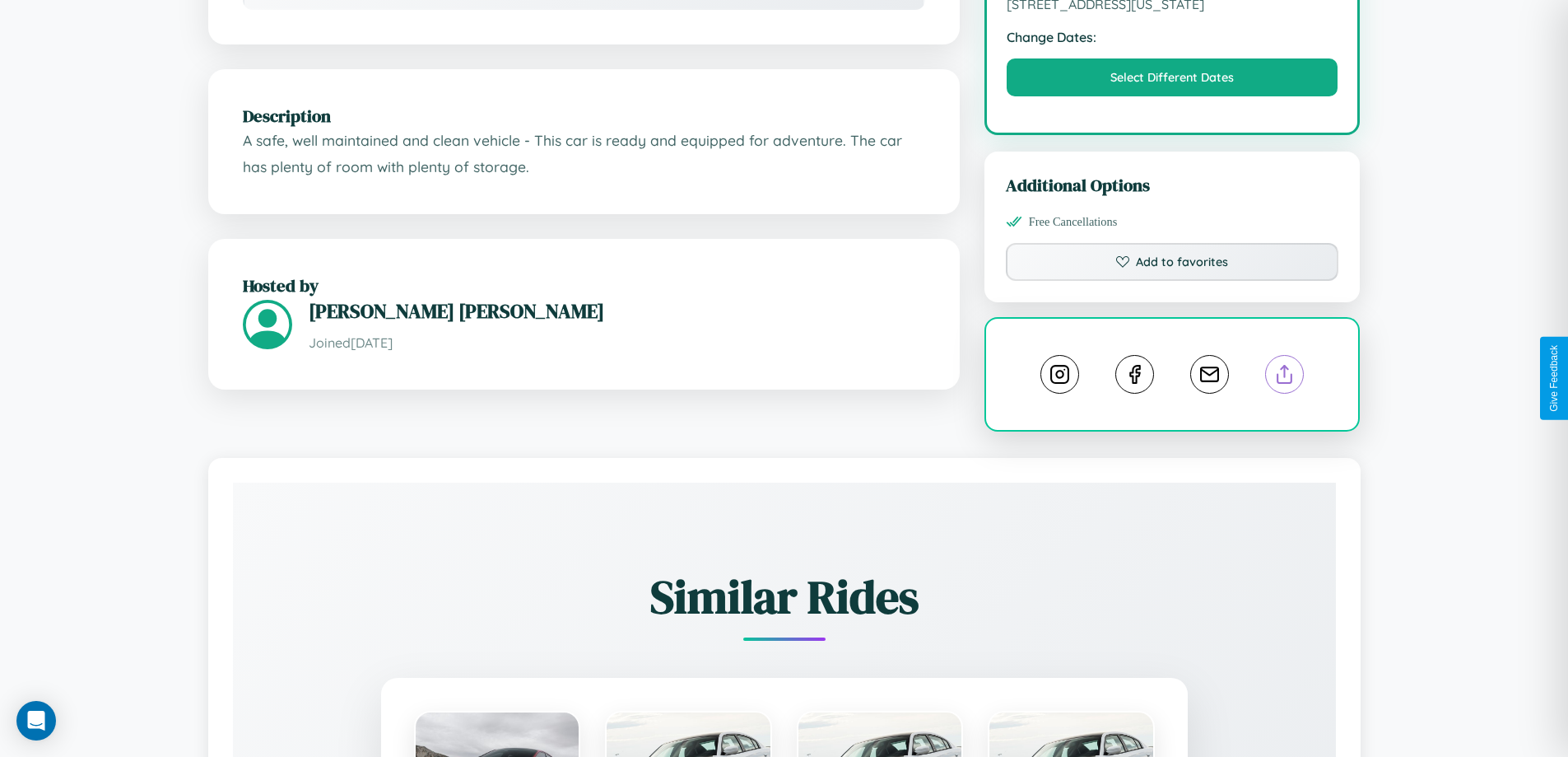
click at [1285, 377] on line at bounding box center [1285, 371] width 0 height 11
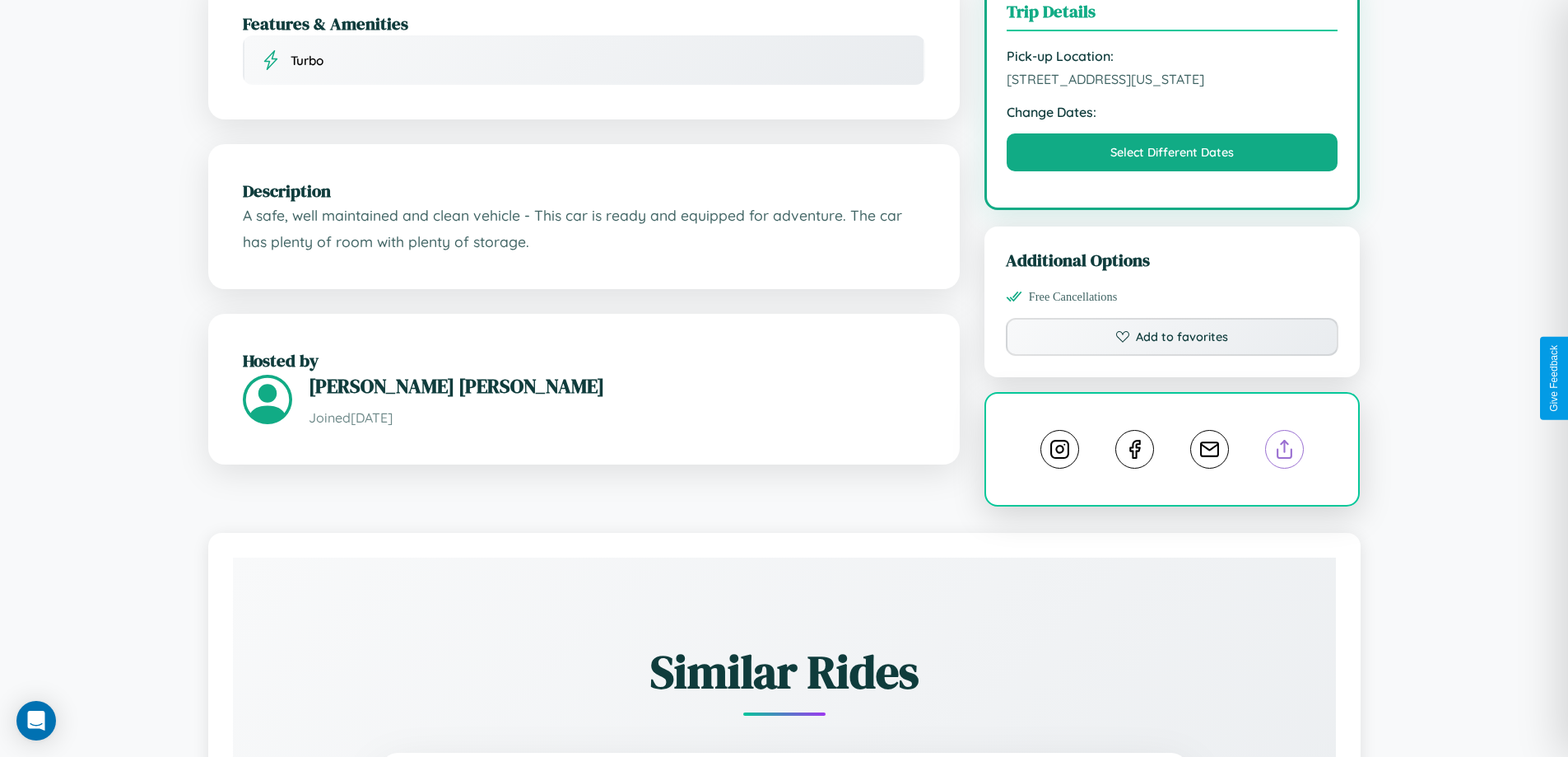
scroll to position [428, 0]
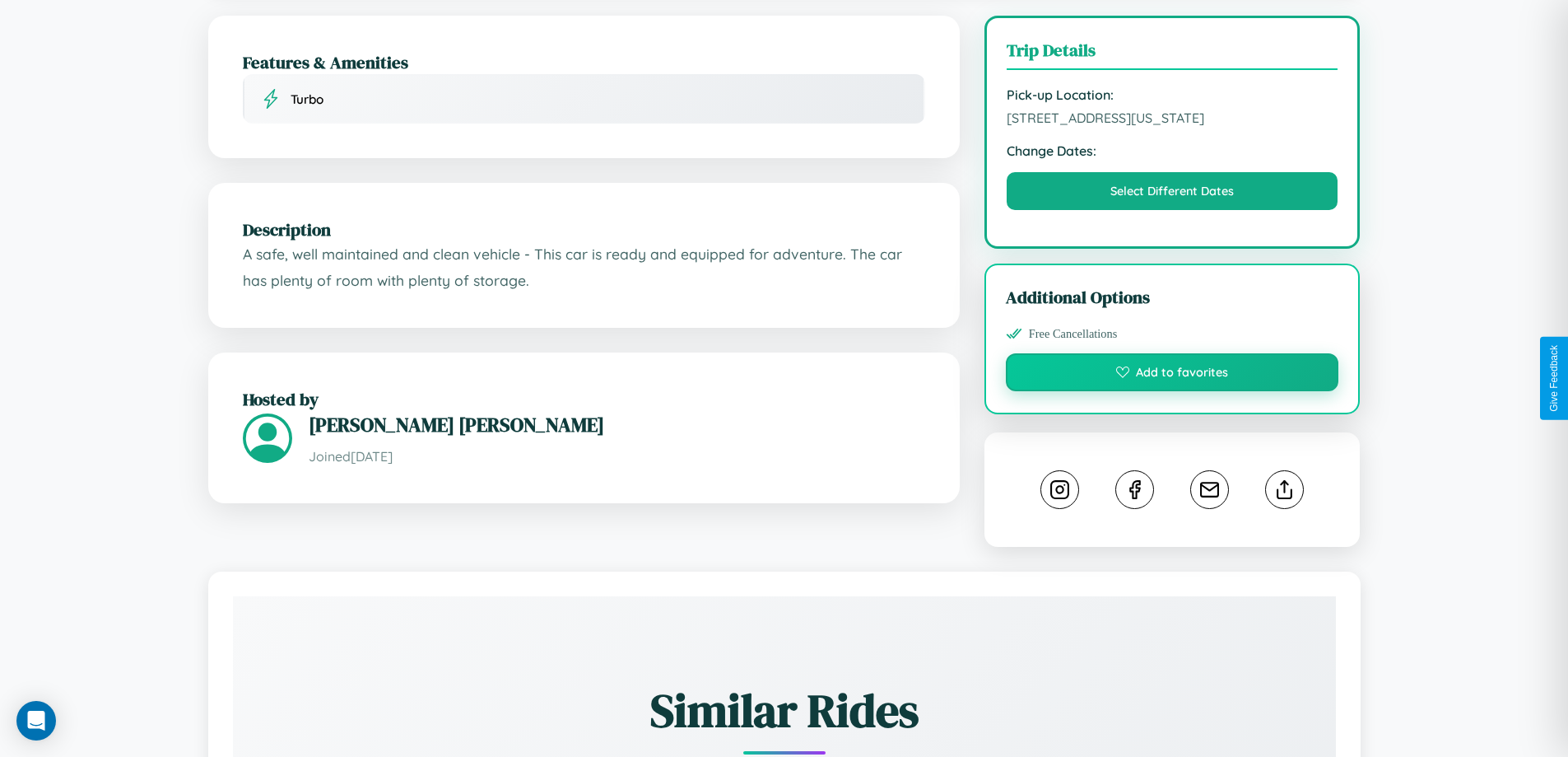
click at [1172, 375] on button "Add to favorites" at bounding box center [1172, 372] width 333 height 37
